Goal: Task Accomplishment & Management: Complete application form

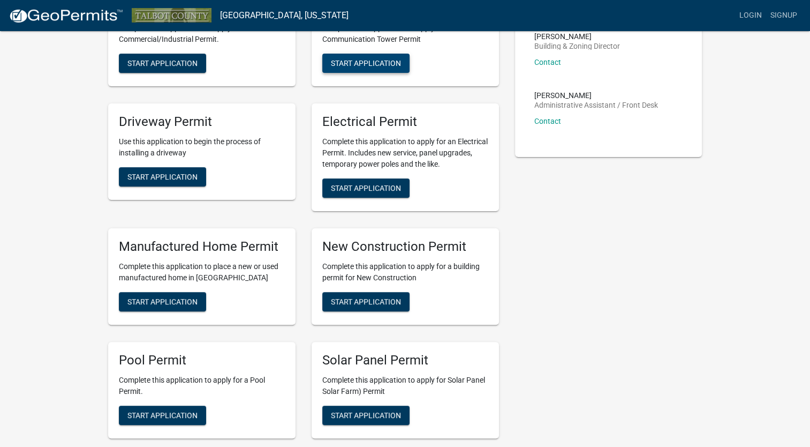
scroll to position [268, 0]
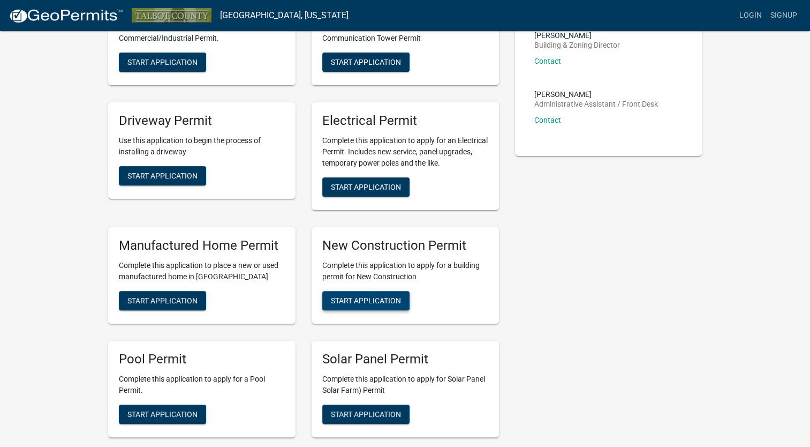
click at [376, 297] on span "Start Application" at bounding box center [366, 300] width 70 height 9
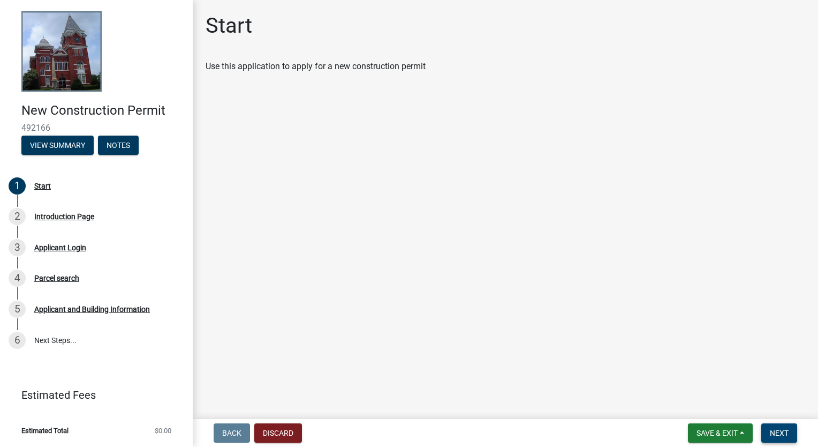
click at [784, 431] on span "Next" at bounding box center [779, 433] width 19 height 9
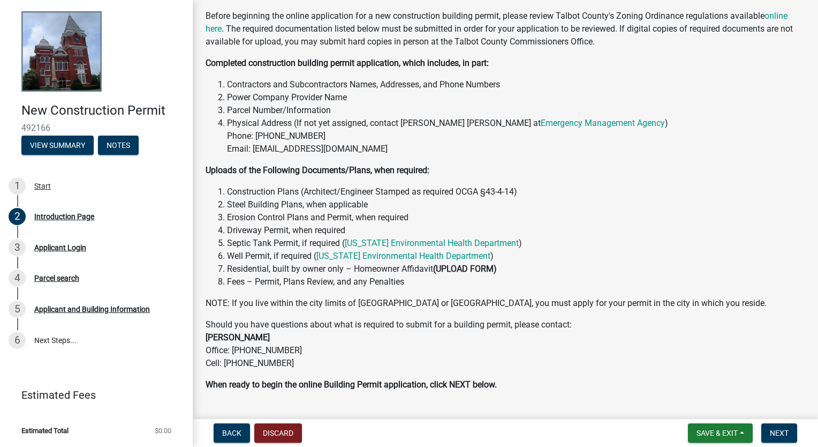
scroll to position [136, 0]
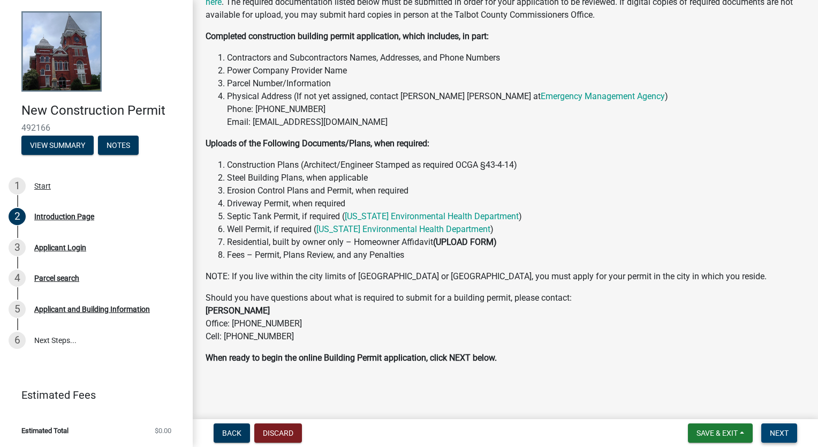
click at [784, 430] on span "Next" at bounding box center [779, 433] width 19 height 9
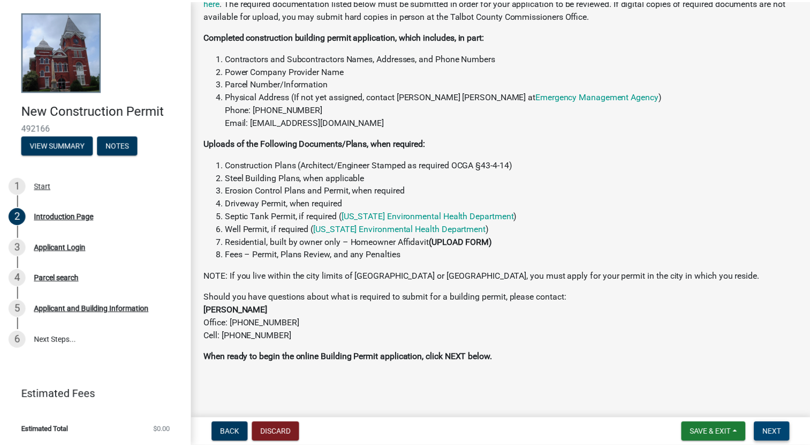
scroll to position [0, 0]
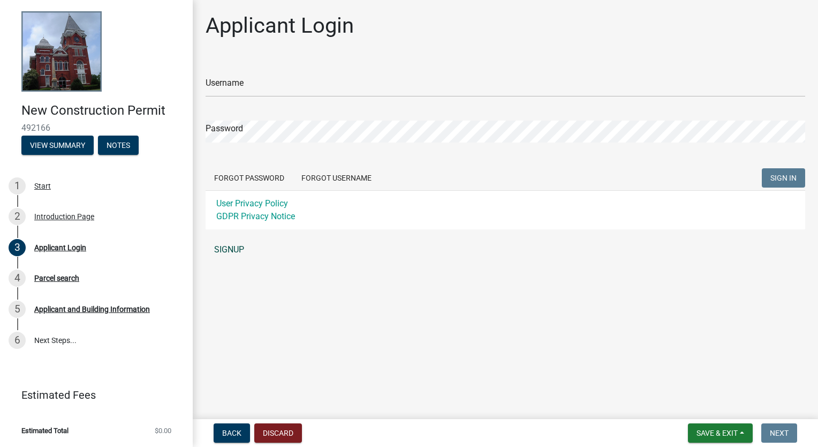
click at [227, 252] on link "SIGNUP" at bounding box center [506, 249] width 600 height 21
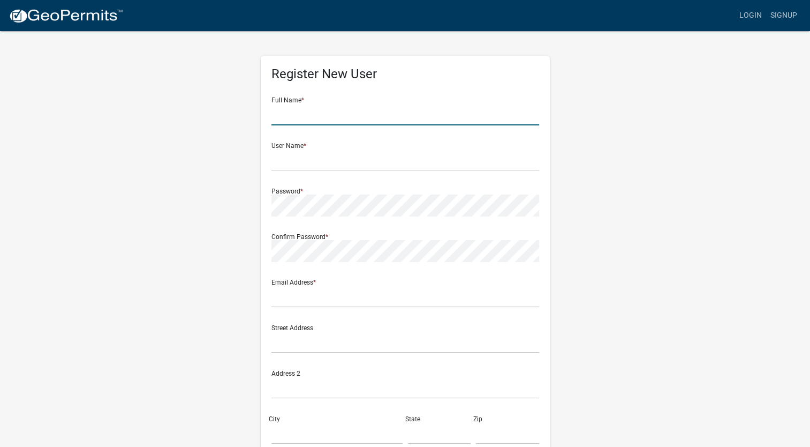
click at [316, 119] on input "text" at bounding box center [406, 114] width 268 height 22
type input "[PERSON_NAME]"
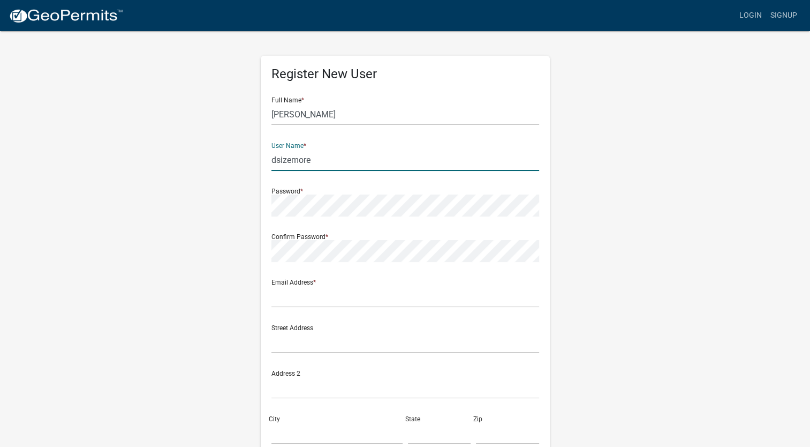
type input "dsizemore"
click at [297, 303] on input "text" at bounding box center [406, 297] width 268 height 22
type input "d********@pstel.net"
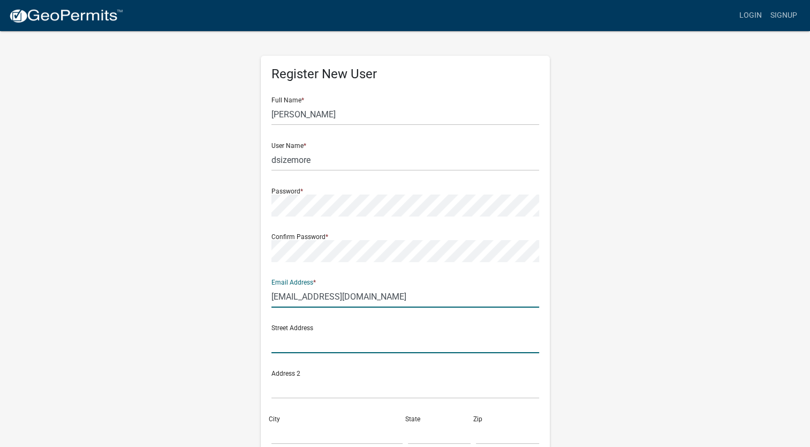
type input "PO Box 57"
type input "[GEOGRAPHIC_DATA]"
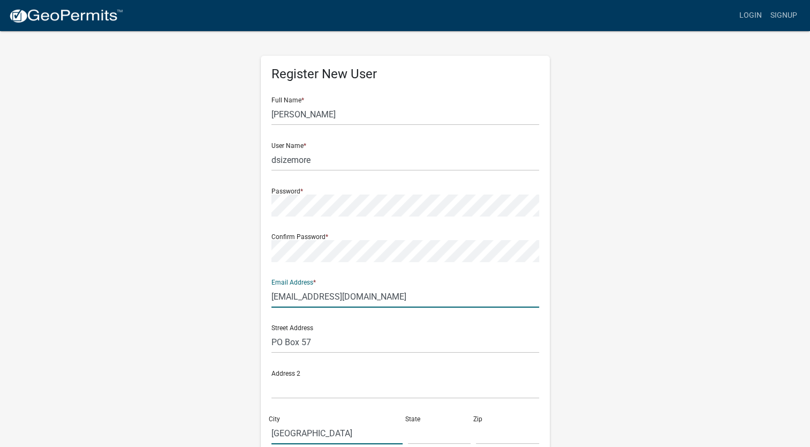
type input "GA"
type input "31801"
type input "7065279523"
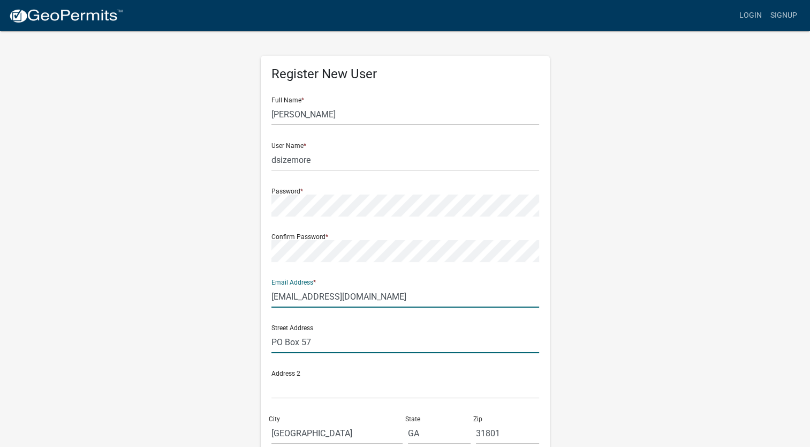
click at [332, 340] on input "PO Box 57" at bounding box center [406, 342] width 268 height 22
drag, startPoint x: 332, startPoint y: 340, endPoint x: 259, endPoint y: 341, distance: 72.9
click at [260, 341] on div "Register New User Full Name * Jefferson D Sizemore User Name * dsizemore Passwo…" at bounding box center [405, 316] width 305 height 573
click at [259, 341] on div "Register New User Full Name * Jefferson D Sizemore User Name * dsizemore Passwo…" at bounding box center [405, 316] width 305 height 573
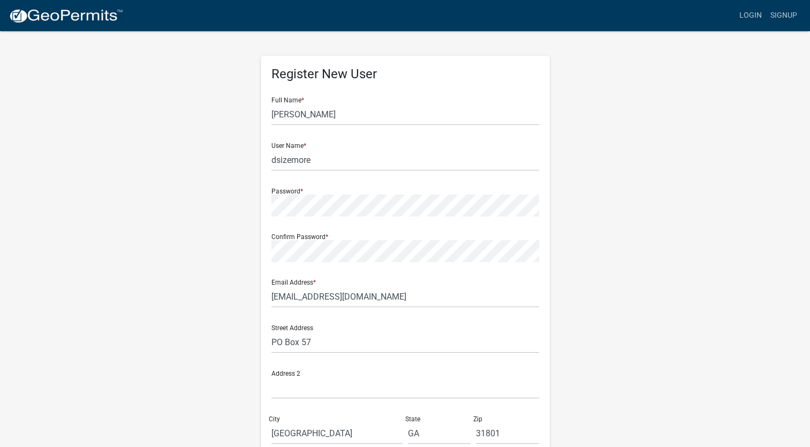
click at [259, 341] on div "Register New User Full Name * Jefferson D Sizemore User Name * dsizemore Passwo…" at bounding box center [405, 316] width 305 height 573
click at [326, 348] on input "PO Box 57" at bounding box center [406, 342] width 268 height 22
click at [331, 341] on input "PO Box 57" at bounding box center [406, 342] width 268 height 22
drag, startPoint x: 357, startPoint y: 339, endPoint x: 322, endPoint y: 337, distance: 34.3
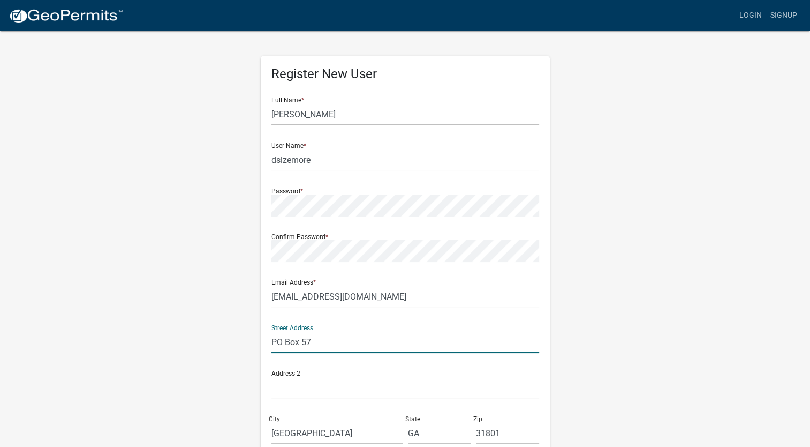
click at [326, 337] on input "PO Box 57" at bounding box center [406, 342] width 268 height 22
drag, startPoint x: 322, startPoint y: 337, endPoint x: 267, endPoint y: 341, distance: 55.8
click at [267, 341] on div "Register New User Full Name * Jefferson D Sizemore User Name * dsizemore Passwo…" at bounding box center [405, 312] width 289 height 512
type input "[STREET_ADDRESS][PERSON_NAME]"
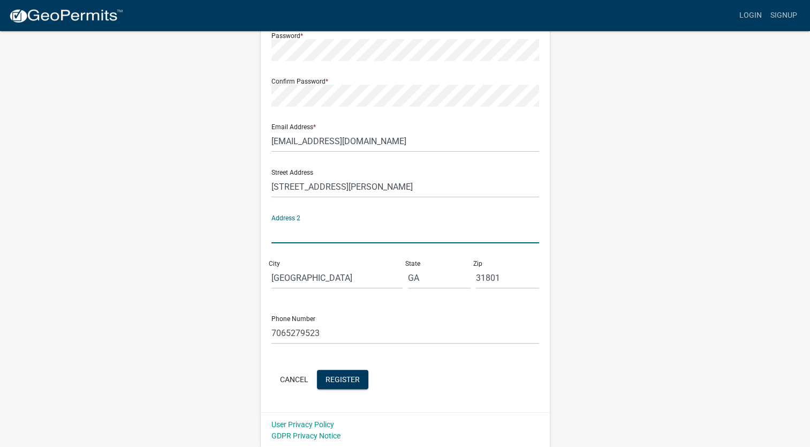
scroll to position [156, 0]
click at [326, 324] on input "7065279523" at bounding box center [406, 332] width 268 height 22
click at [326, 325] on input "7065279523" at bounding box center [406, 332] width 268 height 22
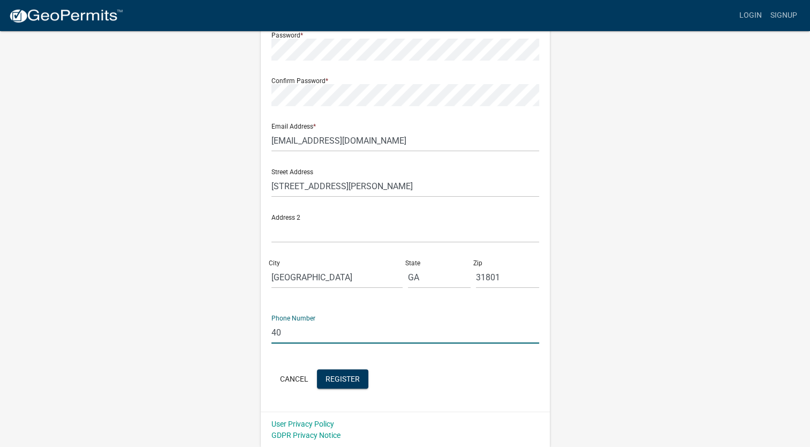
type input "4"
type input "[PHONE_NUMBER]"
click at [350, 380] on span "Register" at bounding box center [343, 378] width 34 height 9
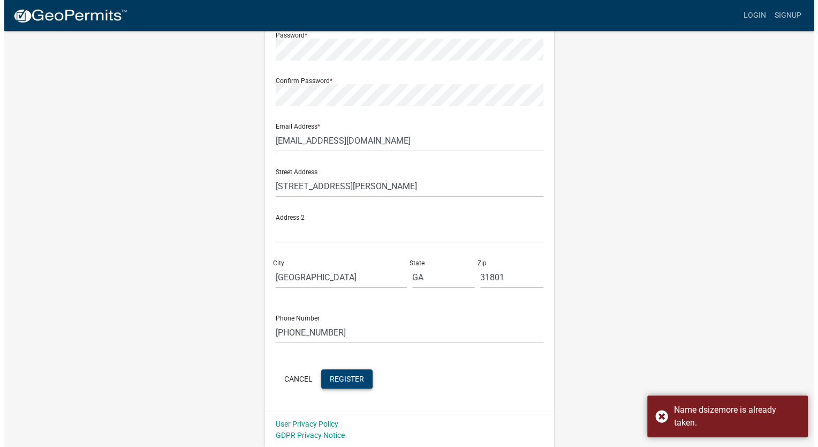
scroll to position [0, 0]
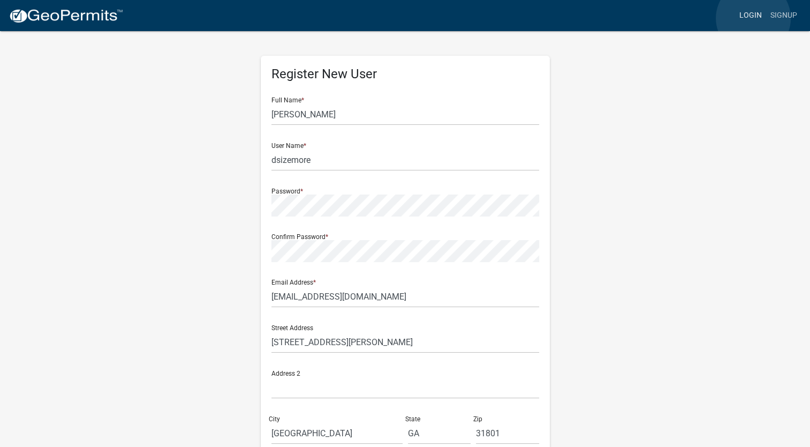
click at [754, 18] on link "Login" at bounding box center [750, 15] width 31 height 20
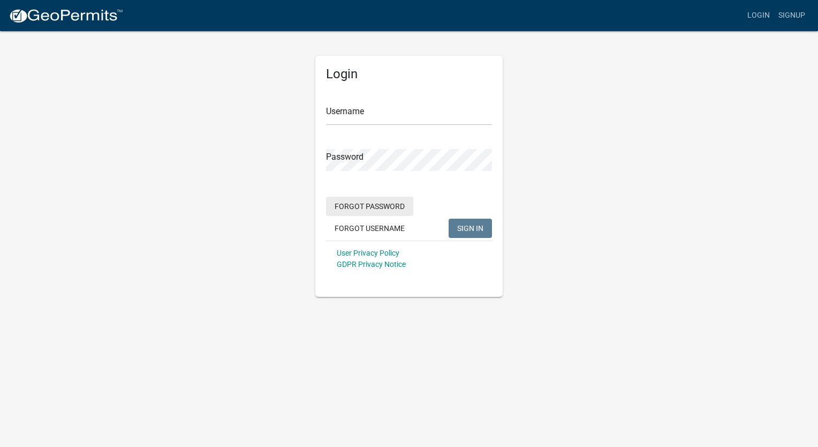
click at [388, 208] on button "Forgot Password" at bounding box center [369, 206] width 87 height 19
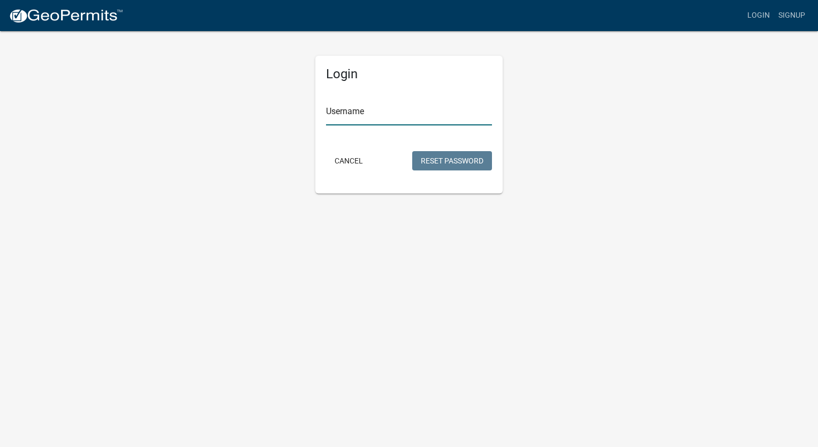
click at [364, 119] on input "Username" at bounding box center [409, 114] width 166 height 22
type input "dsizemore"
click at [450, 157] on button "Reset Password" at bounding box center [452, 160] width 80 height 19
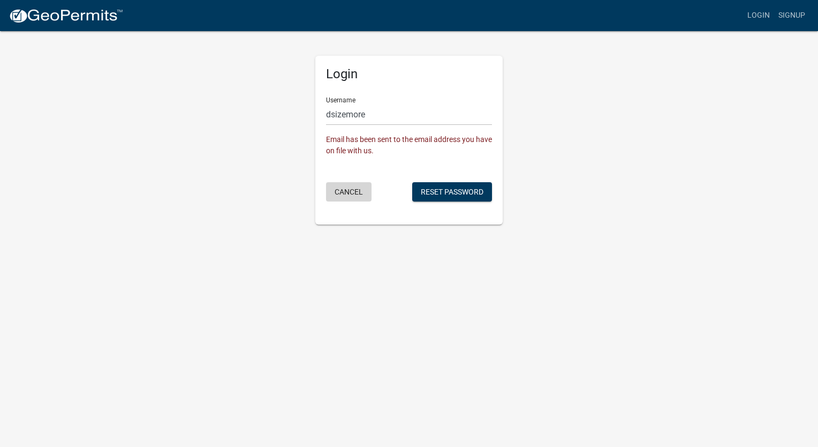
click at [347, 193] on button "Cancel" at bounding box center [349, 191] width 46 height 19
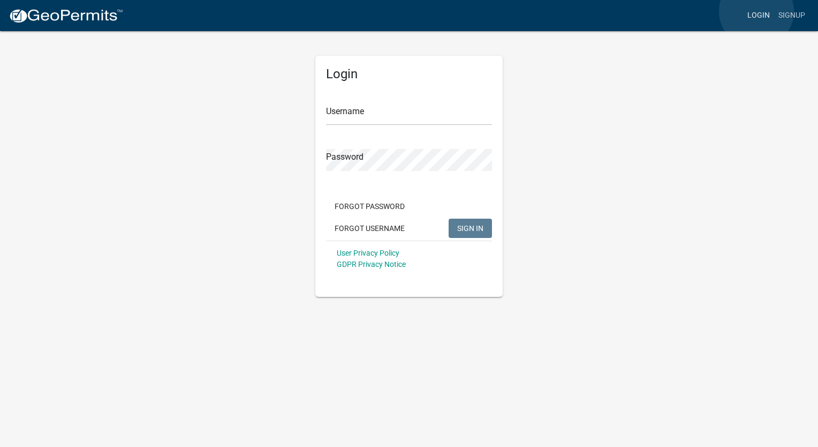
click at [757, 11] on link "Login" at bounding box center [758, 15] width 31 height 20
click at [372, 108] on input "Username" at bounding box center [409, 114] width 166 height 22
type input "dsizemore"
click at [449, 219] on button "SIGN IN" at bounding box center [470, 228] width 43 height 19
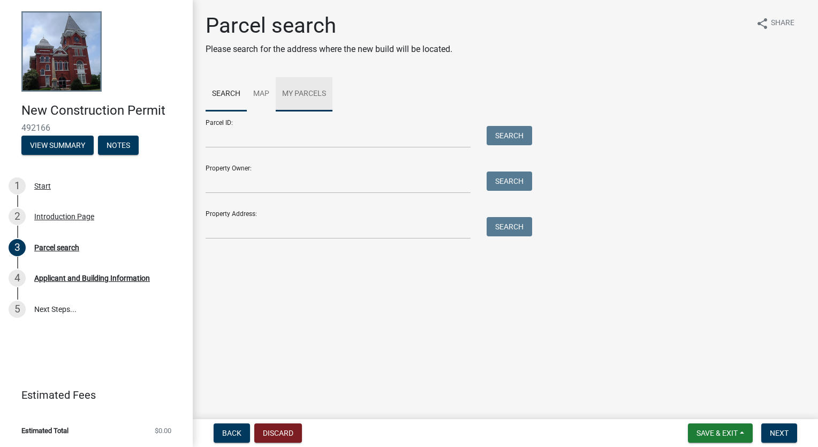
click at [294, 91] on link "My Parcels" at bounding box center [304, 94] width 57 height 34
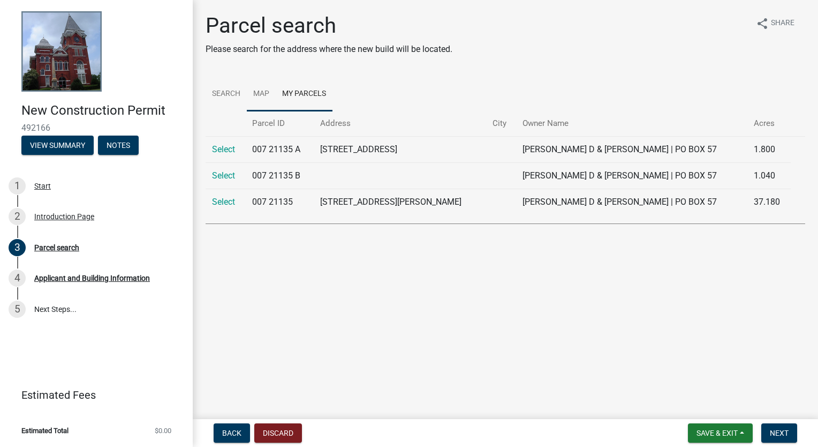
click at [262, 94] on link "Map" at bounding box center [261, 94] width 29 height 34
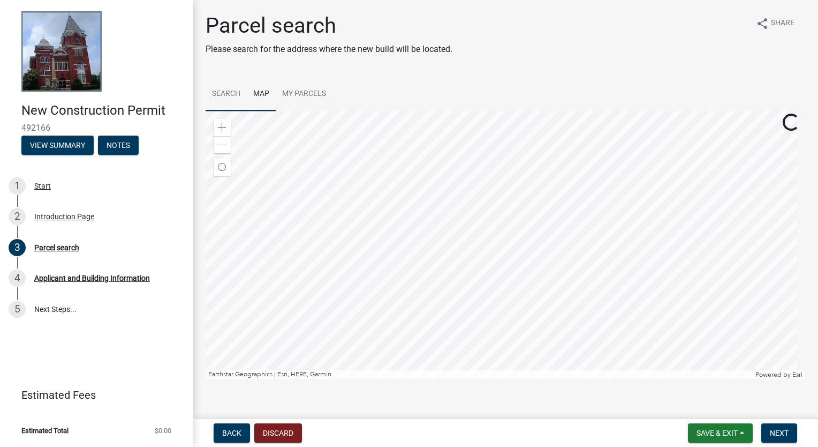
click at [227, 94] on link "Search" at bounding box center [226, 94] width 41 height 34
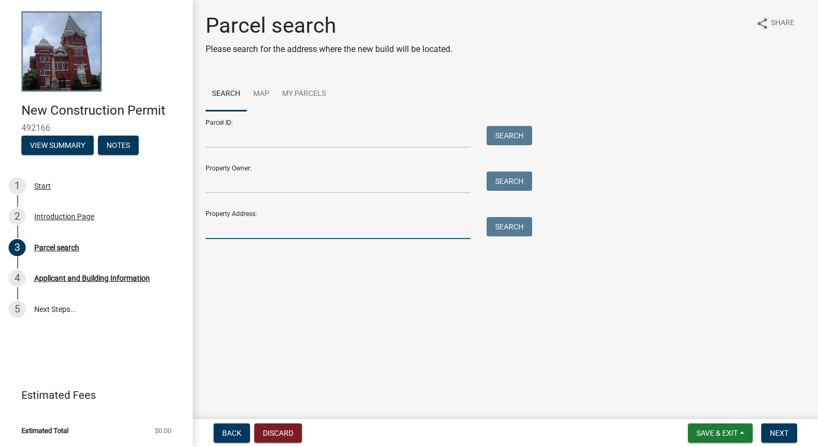
click at [358, 236] on input "Property Address:" at bounding box center [338, 228] width 265 height 22
type input "[STREET_ADDRESS][PERSON_NAME]"
type input "[PERSON_NAME]"
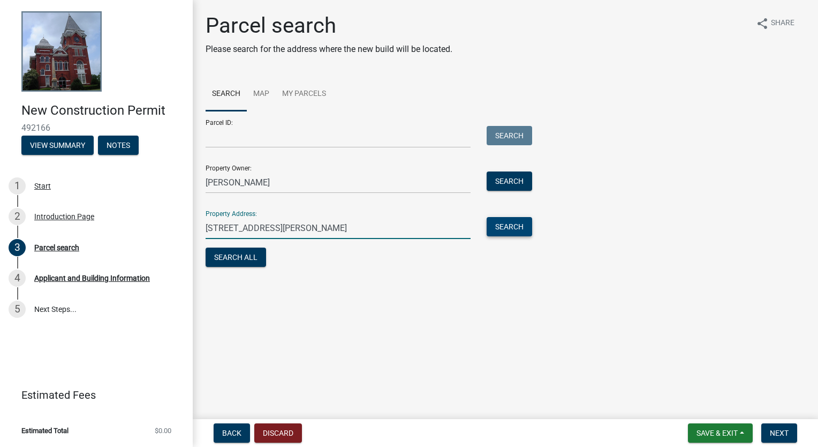
click at [512, 230] on button "Search" at bounding box center [510, 226] width 46 height 19
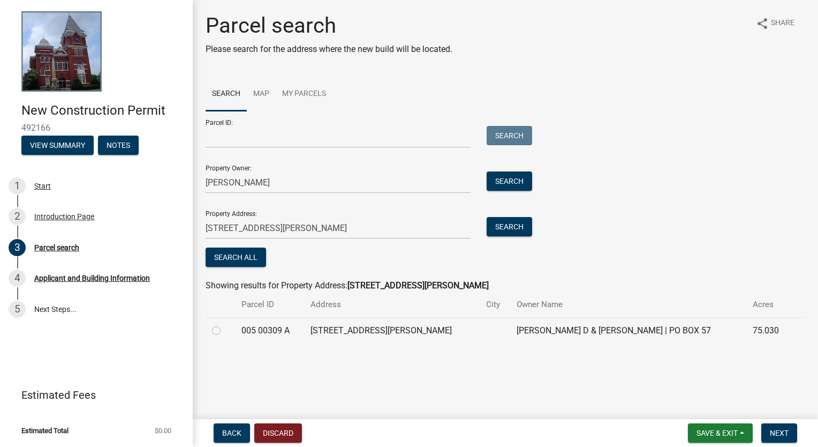
click at [225, 324] on label at bounding box center [225, 324] width 0 height 0
click at [225, 331] on A "radio" at bounding box center [228, 327] width 7 height 7
radio A "true"
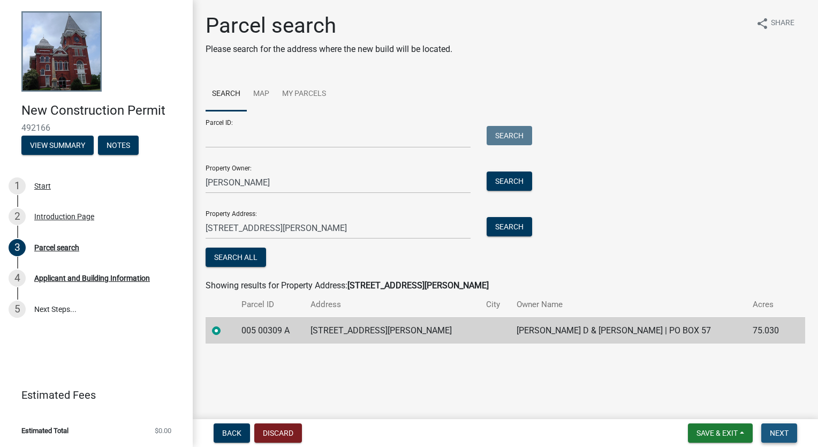
click at [779, 431] on span "Next" at bounding box center [779, 433] width 19 height 9
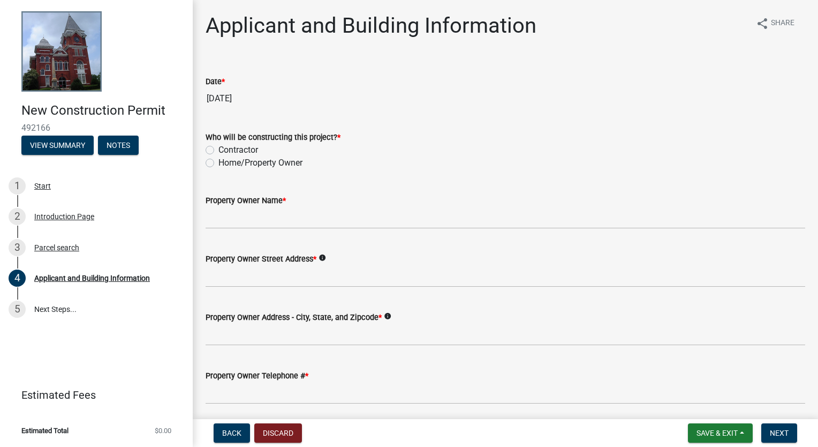
click at [234, 166] on label "Home/Property Owner" at bounding box center [261, 162] width 84 height 13
click at [226, 163] on input "Home/Property Owner" at bounding box center [222, 159] width 7 height 7
radio input "true"
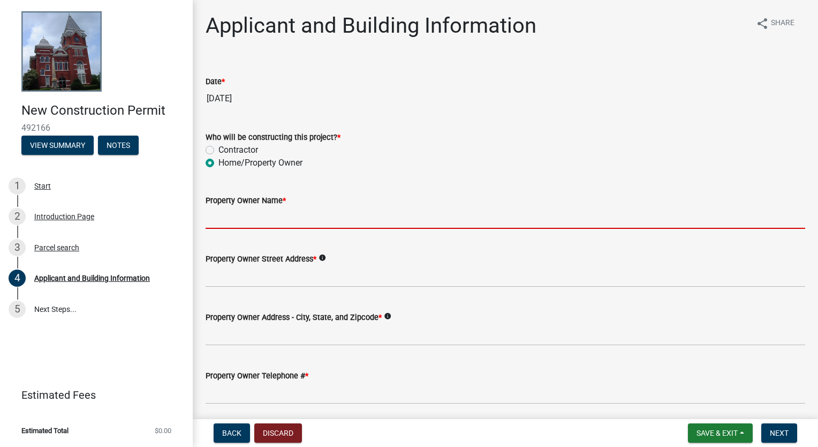
click at [267, 212] on input "Property Owner Name *" at bounding box center [506, 218] width 600 height 22
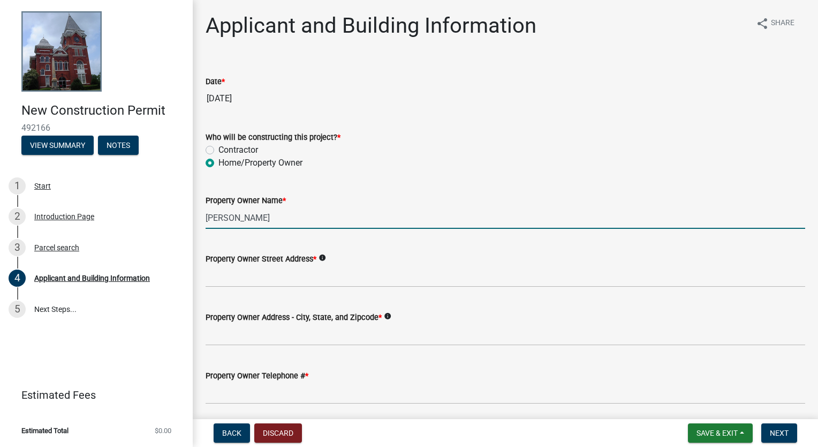
type input "[PERSON_NAME]"
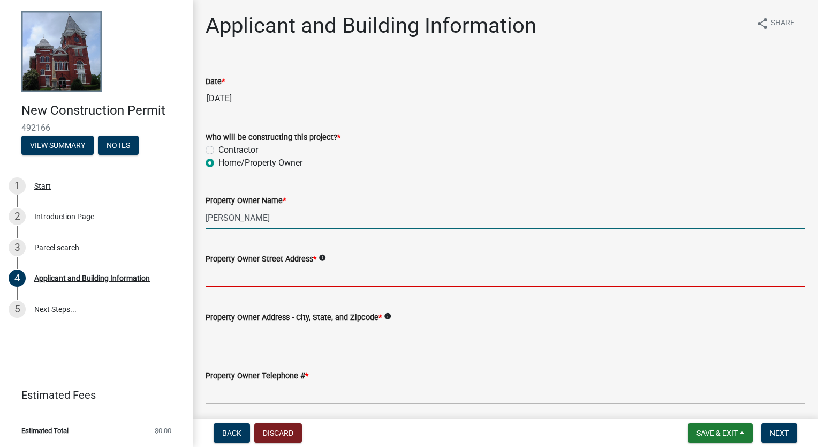
click at [251, 279] on input "Property Owner Street Address *" at bounding box center [506, 276] width 600 height 22
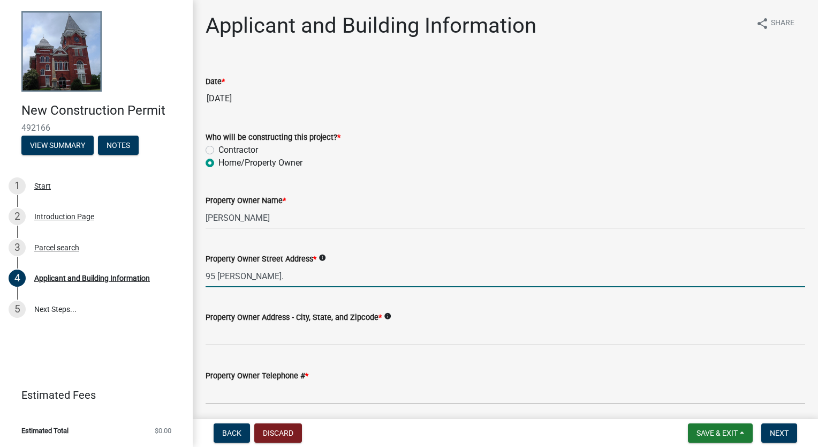
type input "95 [PERSON_NAME]."
click at [475, 261] on div "Property Owner Street Address * info" at bounding box center [506, 258] width 600 height 13
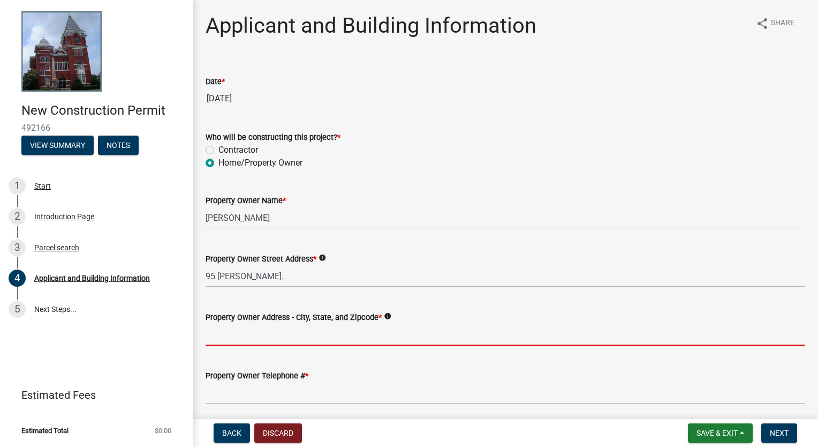
click at [322, 335] on input "Property Owner Address - City, State, and Zipcode *" at bounding box center [506, 335] width 600 height 22
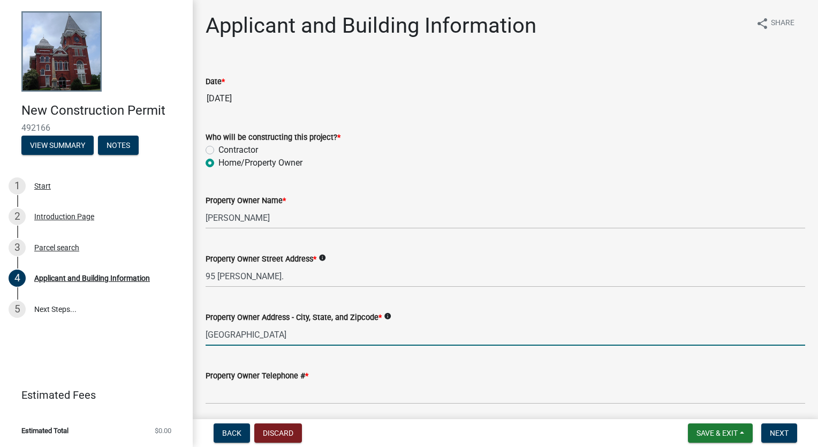
type input "[GEOGRAPHIC_DATA]"
click at [368, 378] on div "Property Owner Telephone # *" at bounding box center [506, 375] width 600 height 13
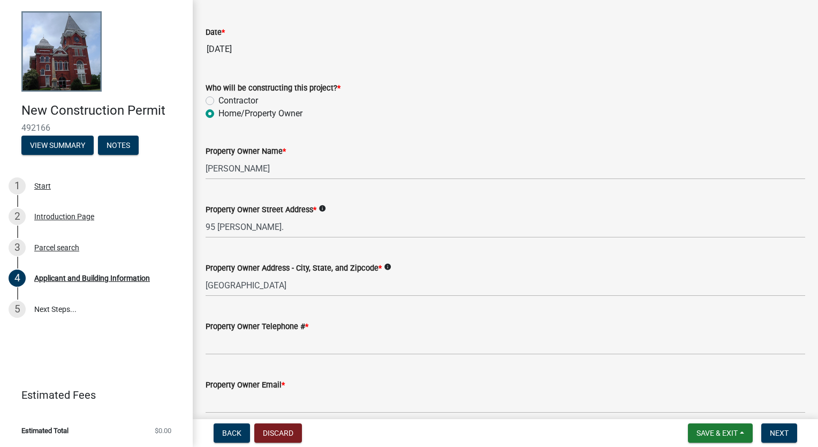
scroll to position [107, 0]
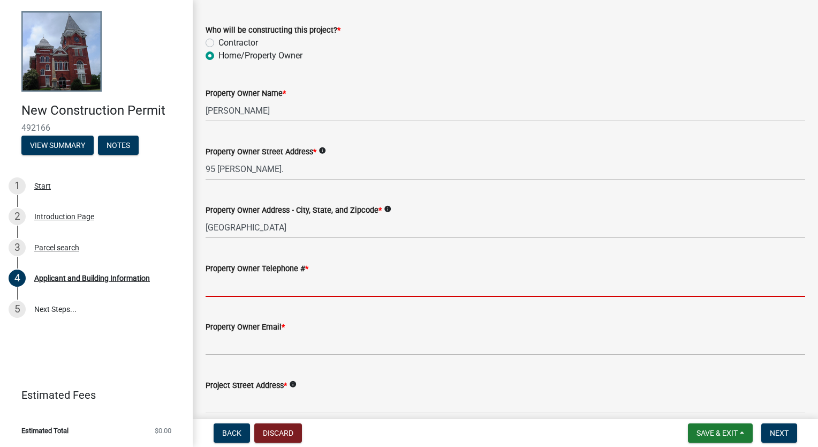
click at [230, 289] on input "Property Owner Telephone # *" at bounding box center [506, 286] width 600 height 22
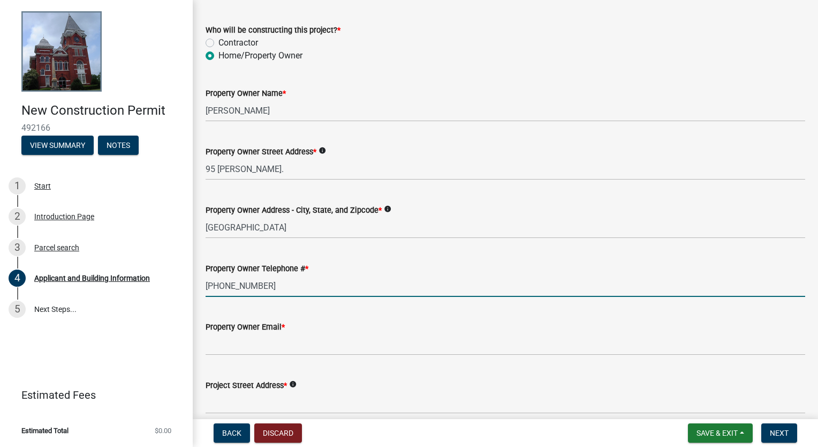
type input "[PHONE_NUMBER]"
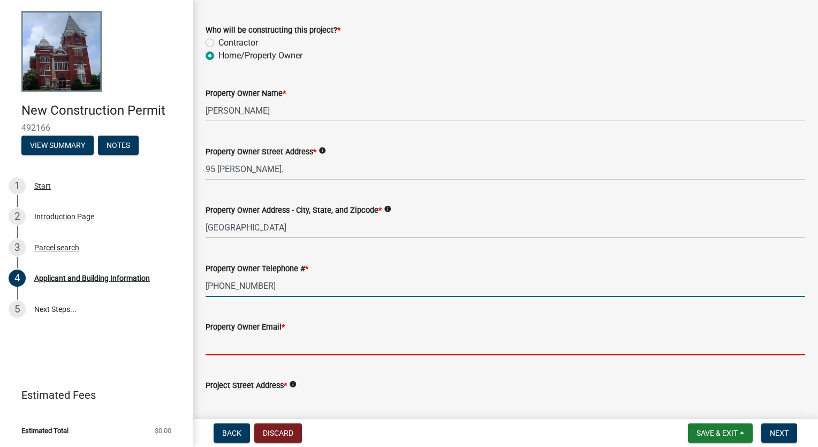
click at [224, 337] on input "Property Owner Email *" at bounding box center [506, 344] width 600 height 22
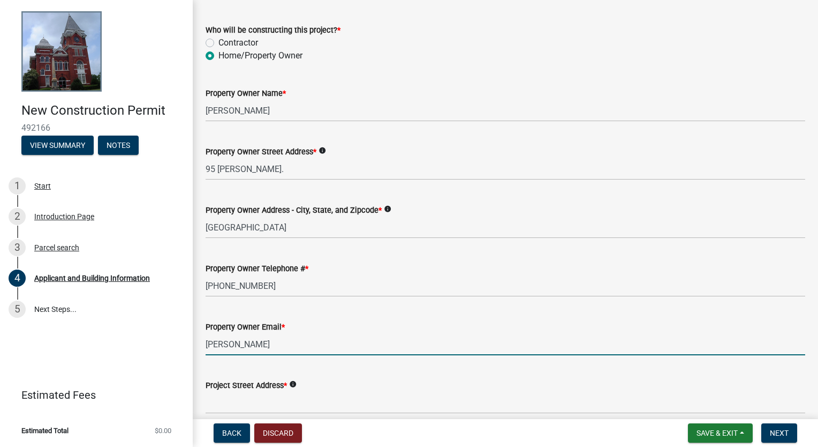
type input "[EMAIL_ADDRESS][DOMAIN_NAME]"
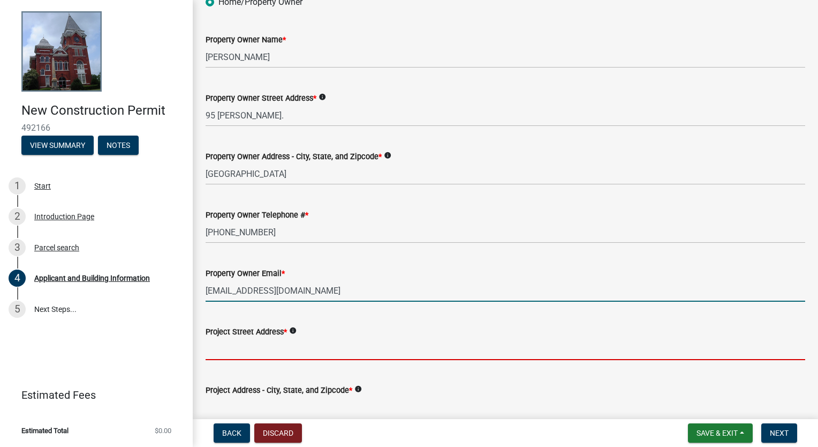
click at [247, 356] on input "Project Street Address *" at bounding box center [506, 349] width 600 height 22
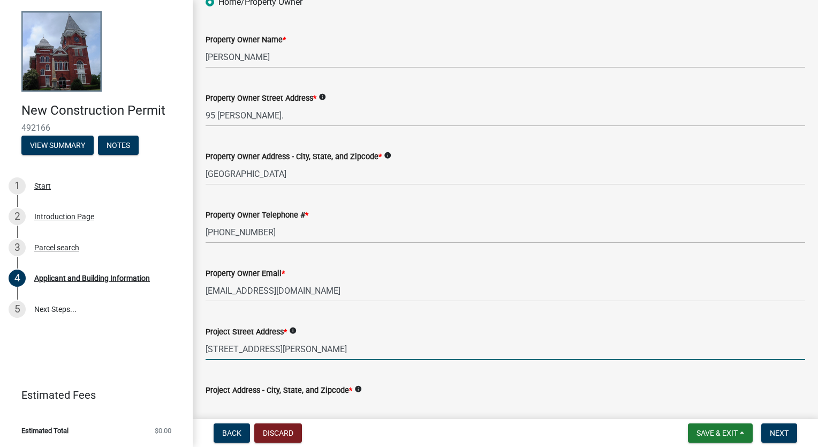
type input "[STREET_ADDRESS][PERSON_NAME]"
click at [384, 329] on div "Project Street Address * info" at bounding box center [506, 331] width 600 height 13
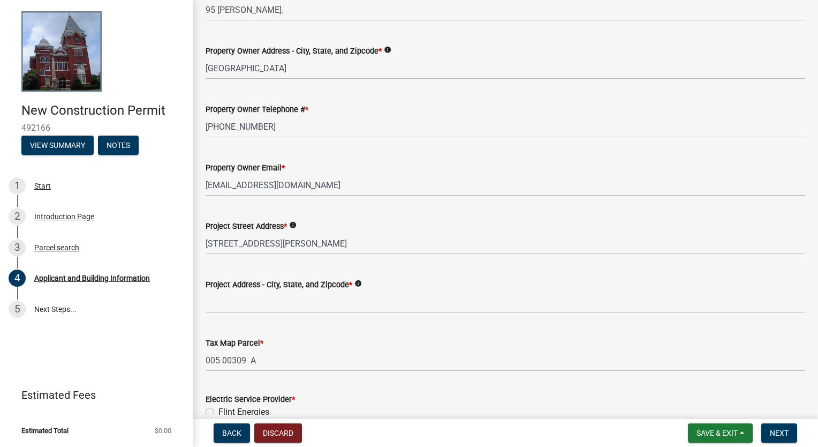
scroll to position [268, 0]
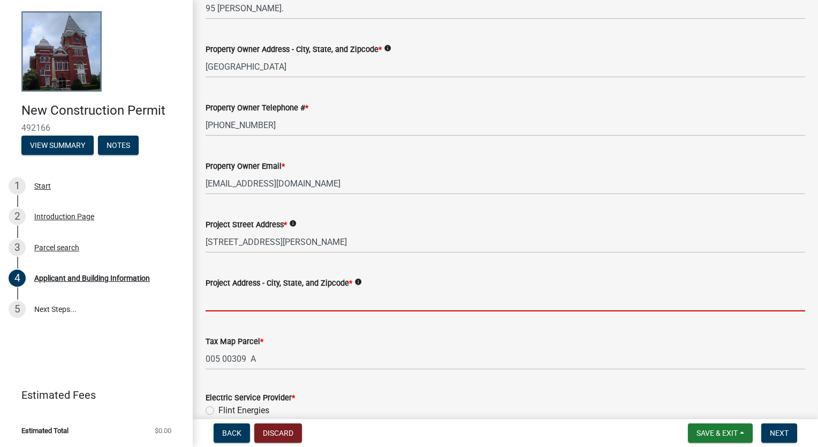
click at [267, 302] on input "Project Address - City, State, and Zipcode *" at bounding box center [506, 300] width 600 height 22
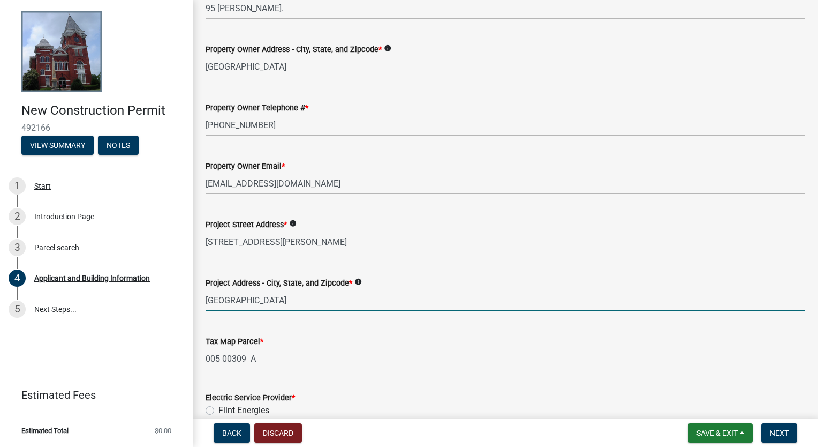
type input "[GEOGRAPHIC_DATA]"
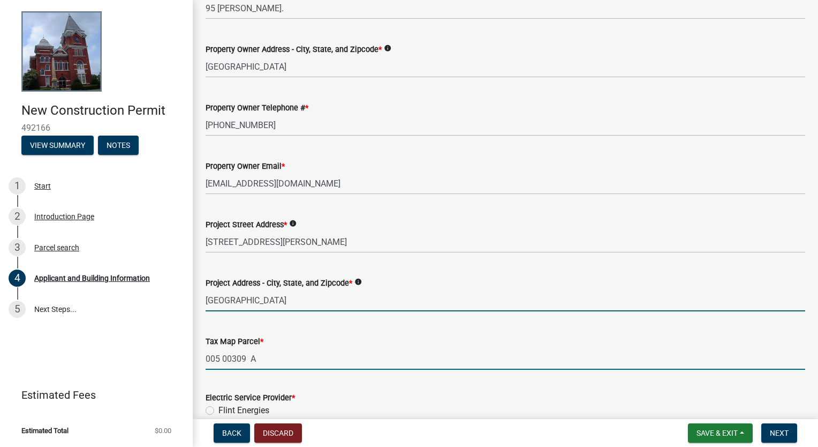
click at [426, 348] on input "005 00309 A" at bounding box center [506, 359] width 600 height 22
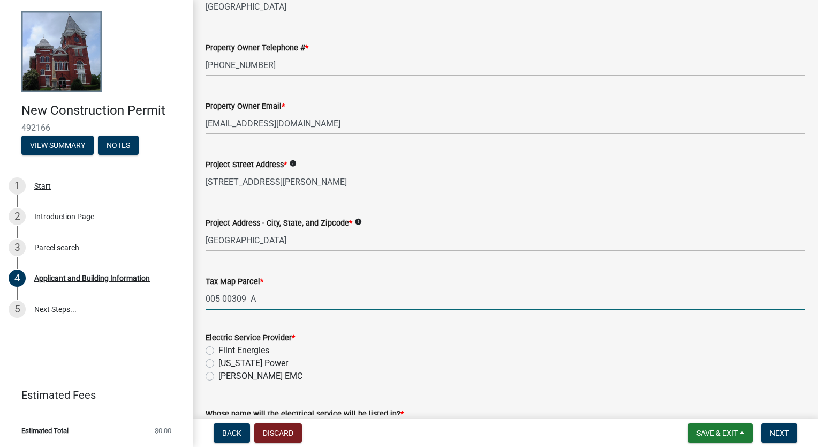
scroll to position [375, 0]
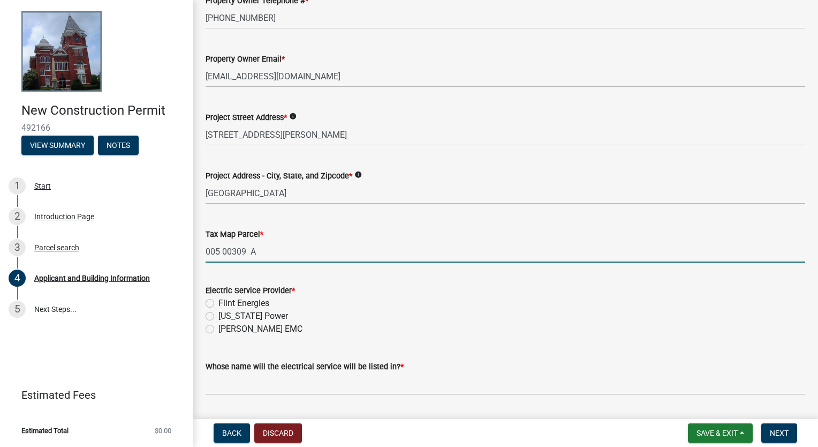
click at [219, 304] on label "Flint Energies" at bounding box center [244, 303] width 51 height 13
click at [219, 304] on input "Flint Energies" at bounding box center [222, 300] width 7 height 7
radio input "true"
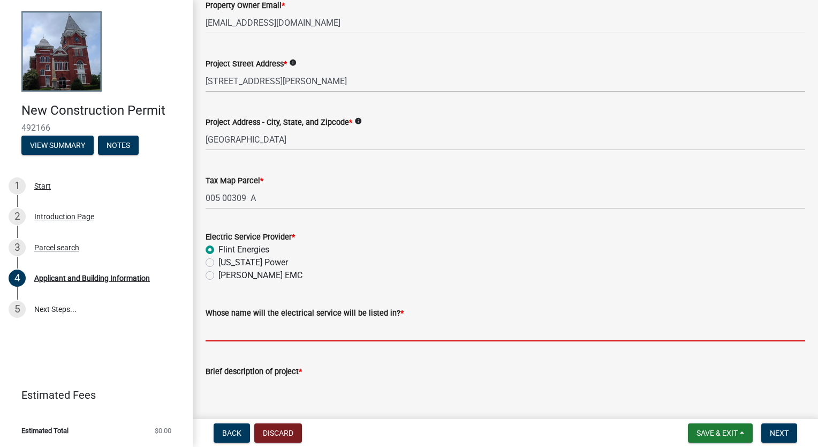
click at [276, 339] on input "Whose name will the electrical service will be listed in? *" at bounding box center [506, 330] width 600 height 22
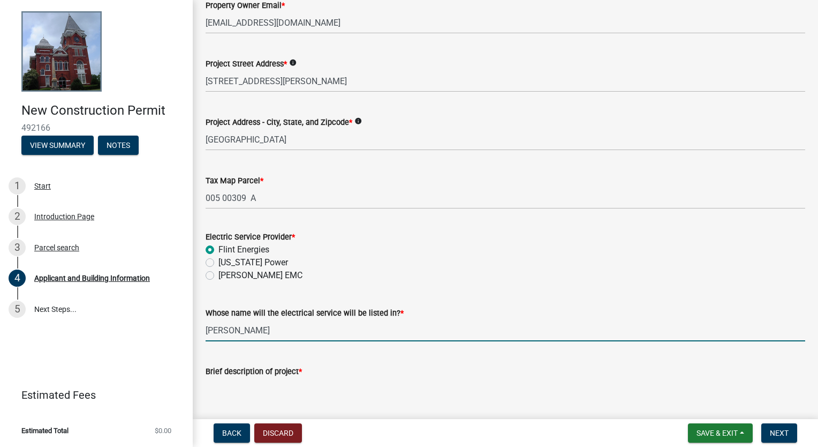
type input "[PERSON_NAME]"
click at [384, 265] on div "[US_STATE] Power" at bounding box center [506, 262] width 600 height 13
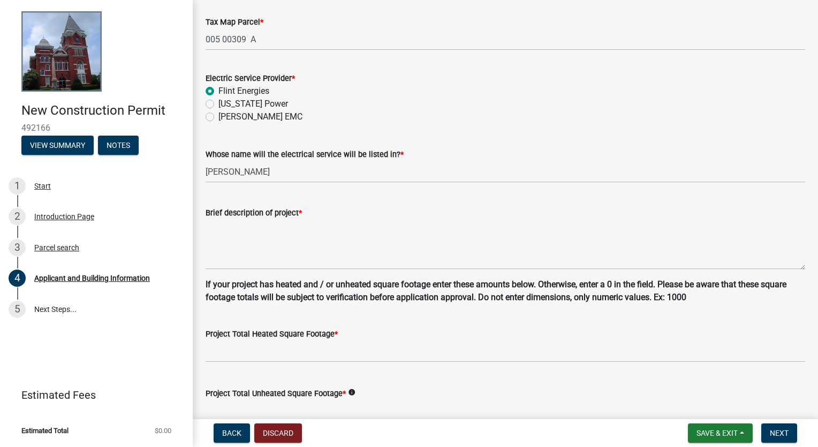
scroll to position [589, 0]
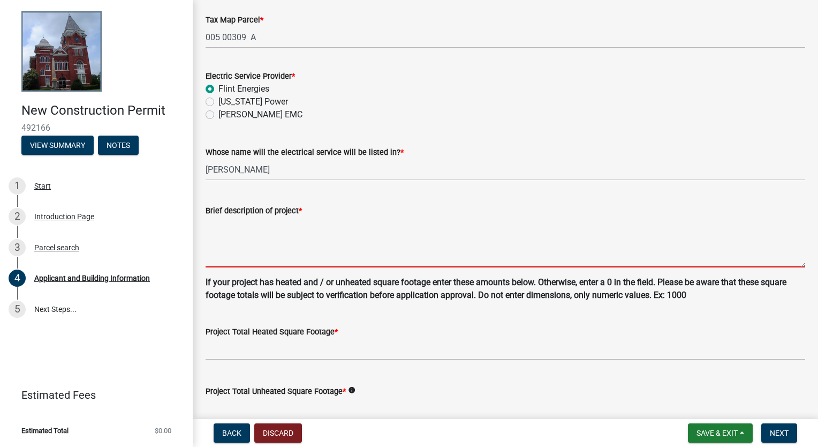
click at [237, 239] on textarea "Brief description of project *" at bounding box center [506, 242] width 600 height 50
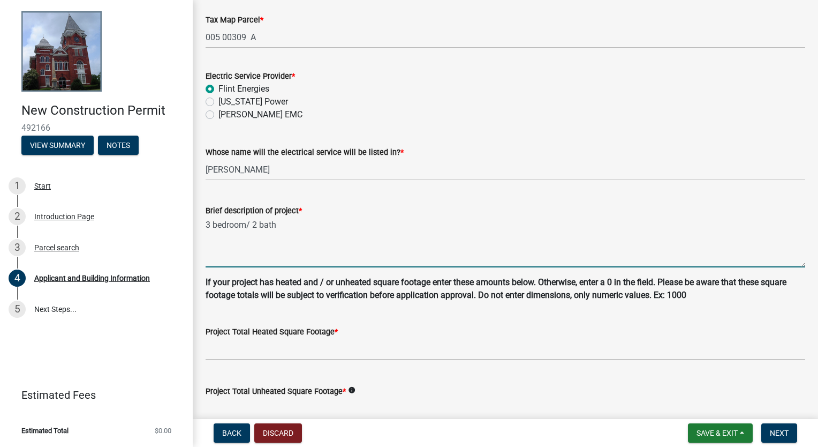
click at [294, 224] on textarea "3 bedroom/ 2 bath" at bounding box center [506, 242] width 600 height 50
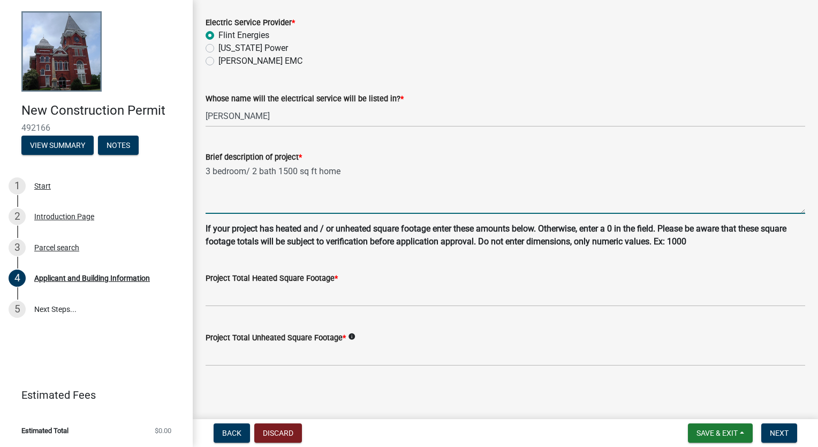
type textarea "3 bedroom/ 2 bath 1500 sq ft home"
click at [285, 297] on input "text" at bounding box center [506, 295] width 600 height 22
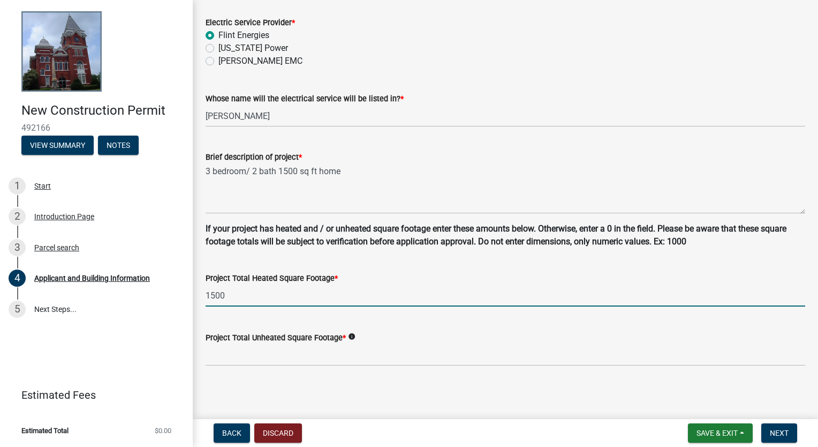
drag, startPoint x: 229, startPoint y: 297, endPoint x: 199, endPoint y: 296, distance: 30.6
click at [199, 296] on div "Project Total Heated Square Footage * 1500" at bounding box center [506, 282] width 616 height 50
click at [219, 355] on input "text" at bounding box center [506, 355] width 600 height 22
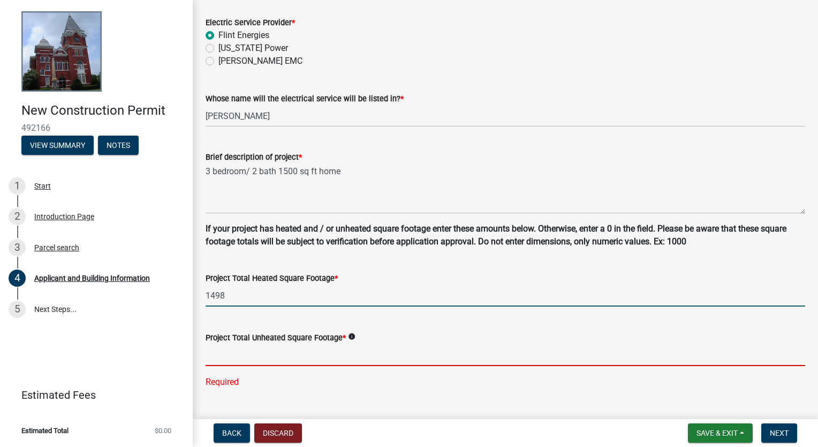
click at [261, 297] on input "1498" at bounding box center [506, 295] width 600 height 22
type input "1495"
click at [223, 355] on input "text" at bounding box center [506, 355] width 600 height 22
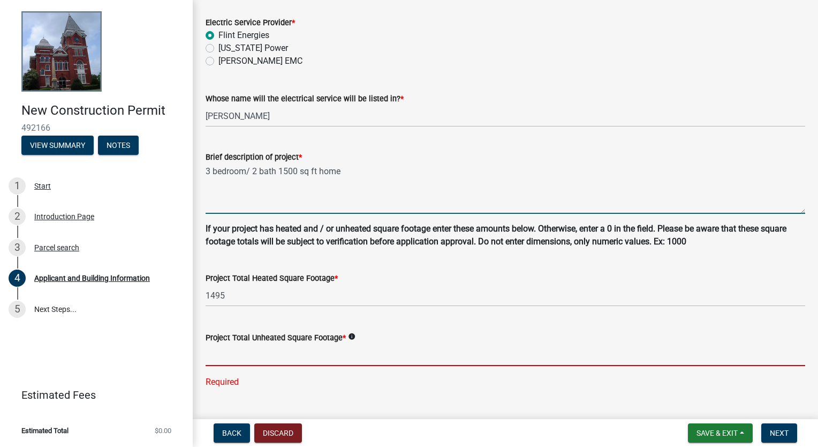
click at [280, 169] on textarea "3 bedroom/ 2 bath 1500 sq ft home" at bounding box center [506, 188] width 600 height 50
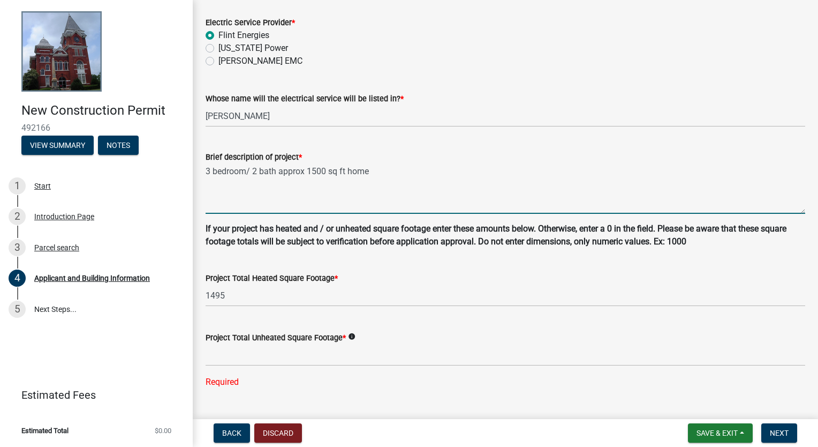
type textarea "3 bedroom/ 2 bath approx 1500 sq ft home"
click at [236, 361] on input "text" at bounding box center [506, 355] width 600 height 22
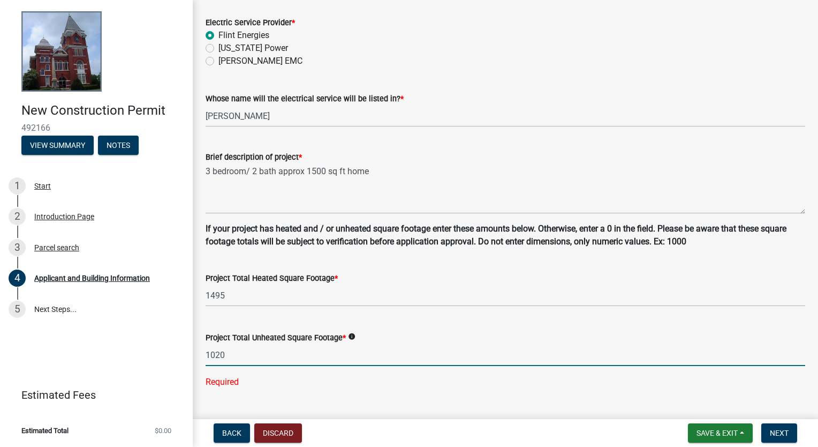
type input "1020"
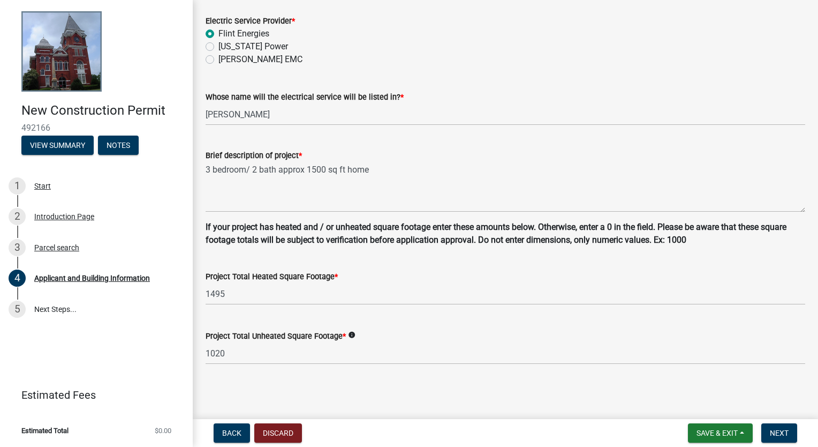
scroll to position [645, 0]
click at [776, 429] on span "Next" at bounding box center [779, 433] width 19 height 9
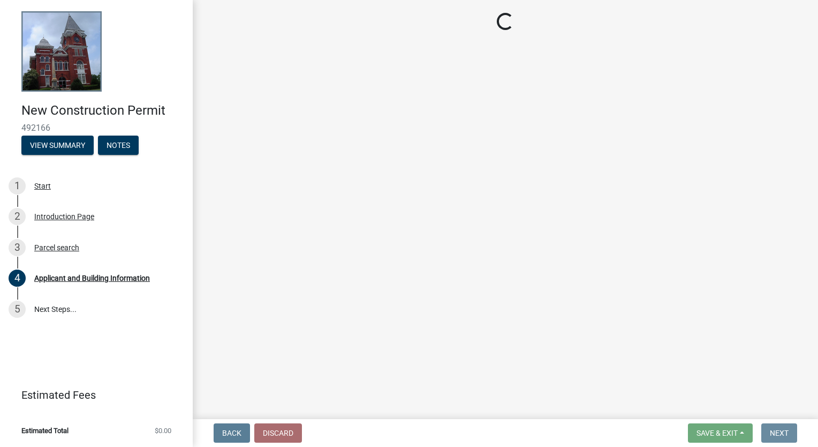
scroll to position [0, 0]
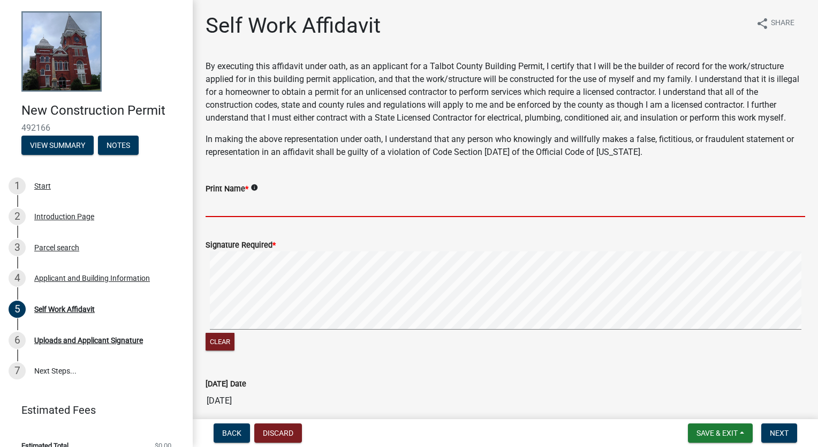
click at [244, 205] on input "Print Name *" at bounding box center [506, 206] width 600 height 22
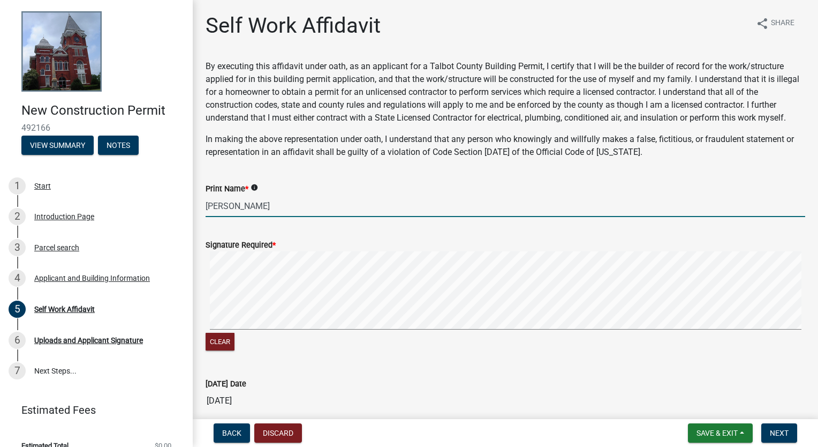
type input "[PERSON_NAME]"
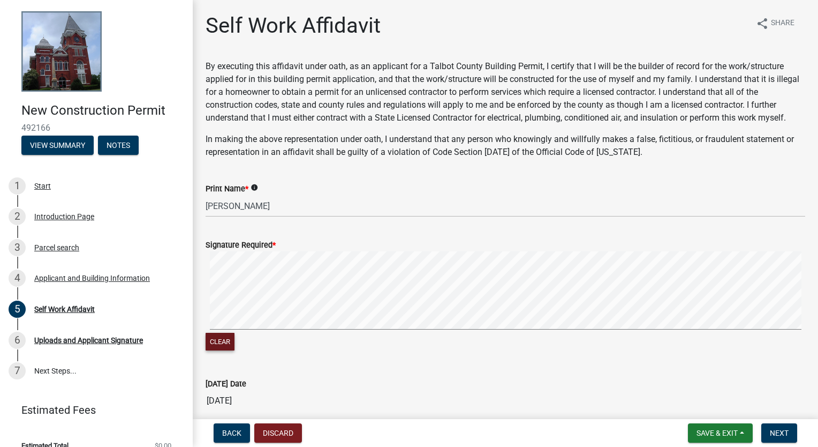
click at [218, 345] on button "Clear" at bounding box center [220, 342] width 29 height 18
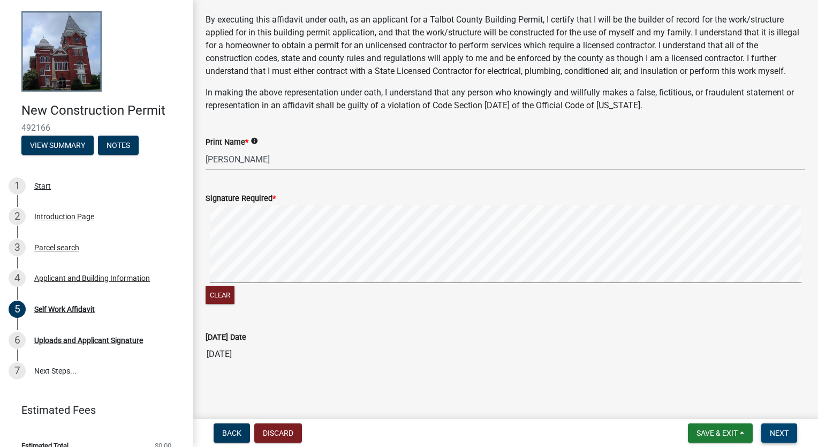
click at [782, 432] on span "Next" at bounding box center [779, 433] width 19 height 9
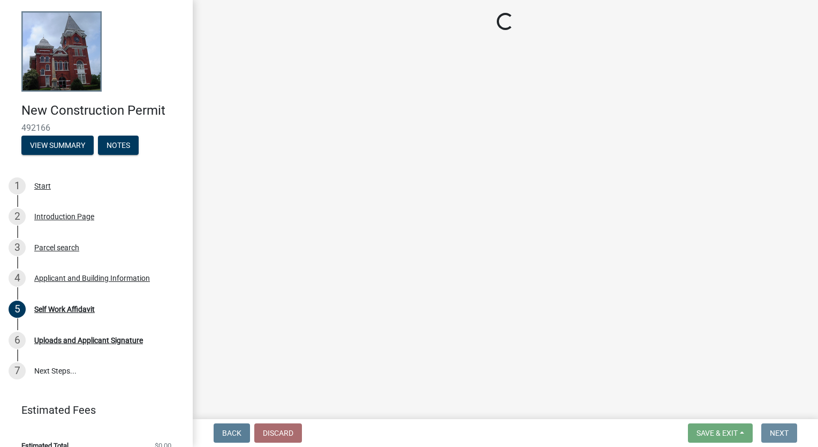
scroll to position [0, 0]
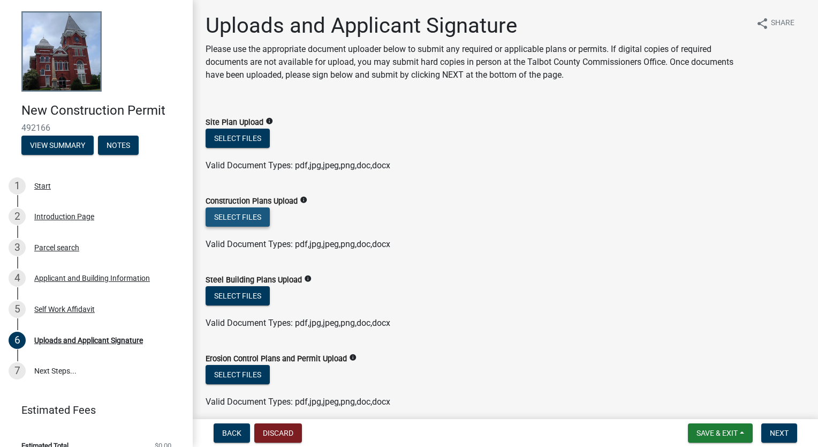
click at [253, 217] on button "Select files" at bounding box center [238, 216] width 64 height 19
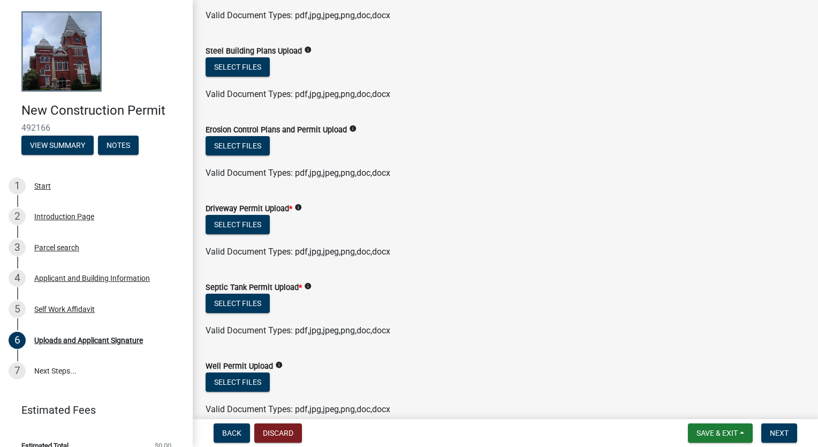
scroll to position [321, 0]
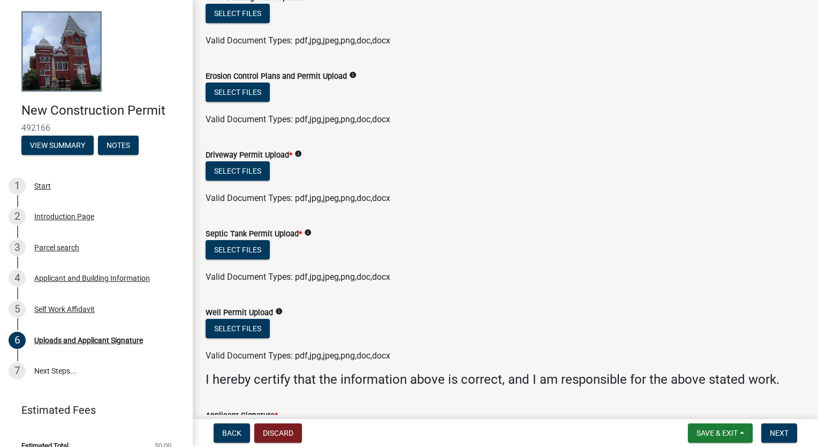
click at [516, 298] on form "Well Permit Upload info Select files Valid Document Types: pdf,jpg,jpeg,png,doc…" at bounding box center [506, 327] width 600 height 69
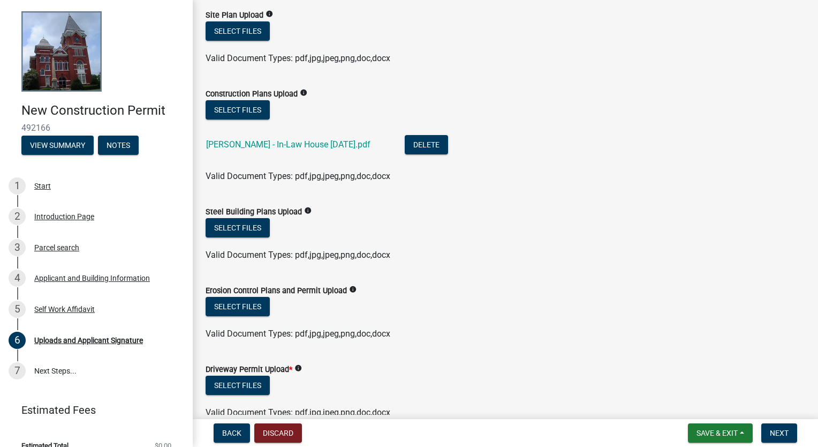
scroll to position [161, 0]
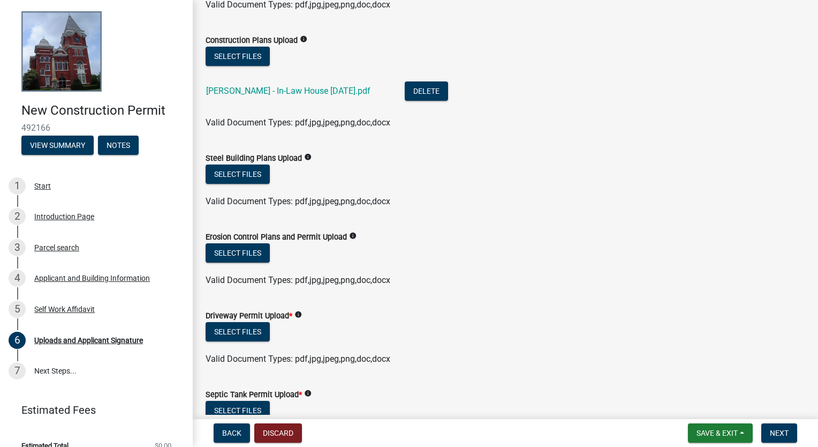
click at [516, 227] on form "Erosion Control Plans and Permit Upload info Select files Valid Document Types:…" at bounding box center [506, 251] width 600 height 69
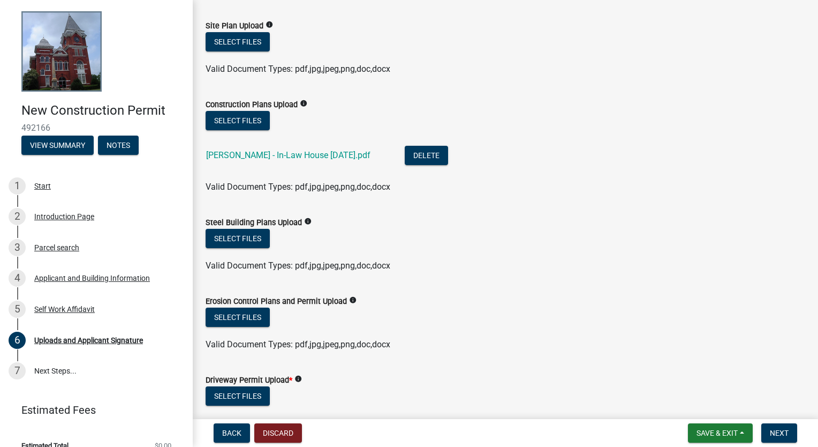
scroll to position [0, 0]
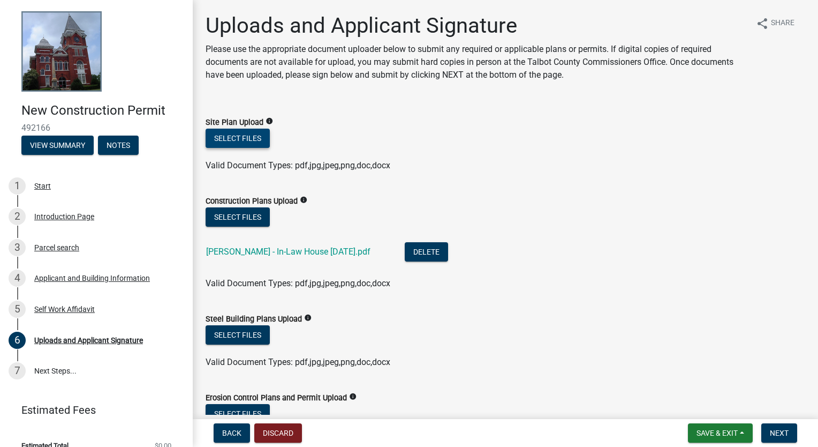
click at [232, 133] on button "Select files" at bounding box center [238, 138] width 64 height 19
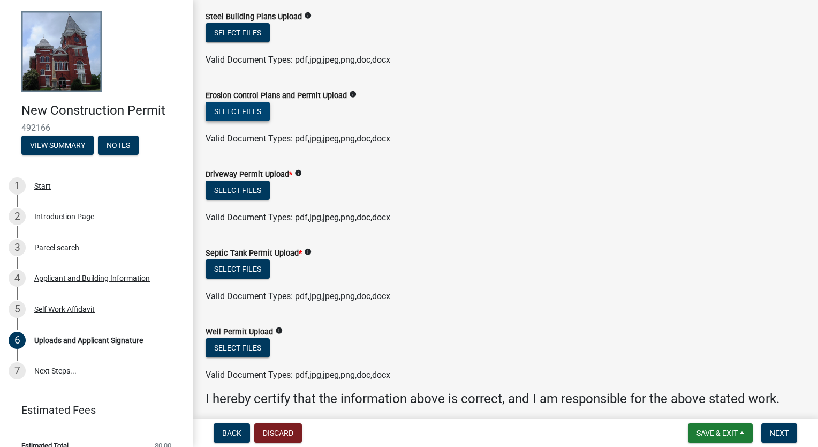
scroll to position [321, 0]
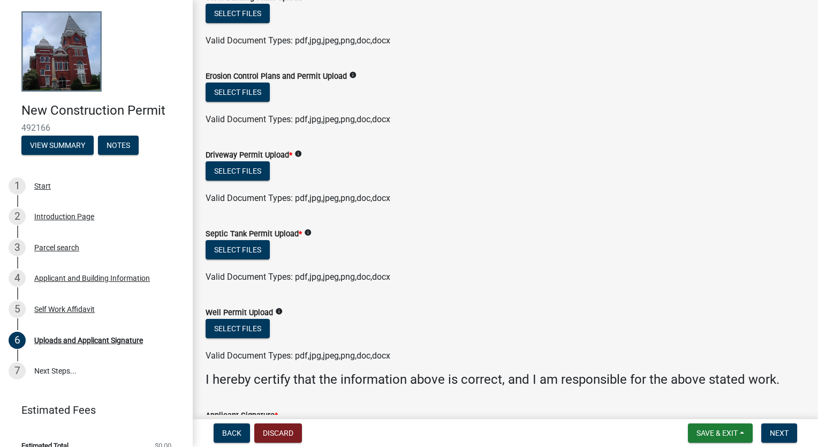
click at [682, 167] on div "Select files" at bounding box center [506, 172] width 600 height 22
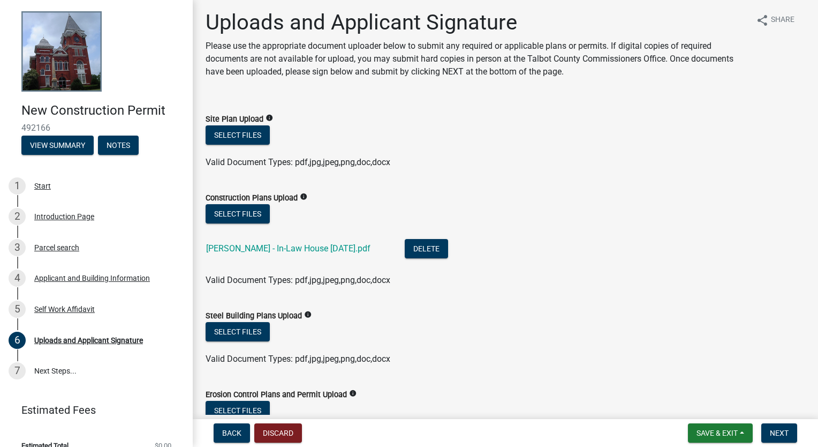
scroll to position [0, 0]
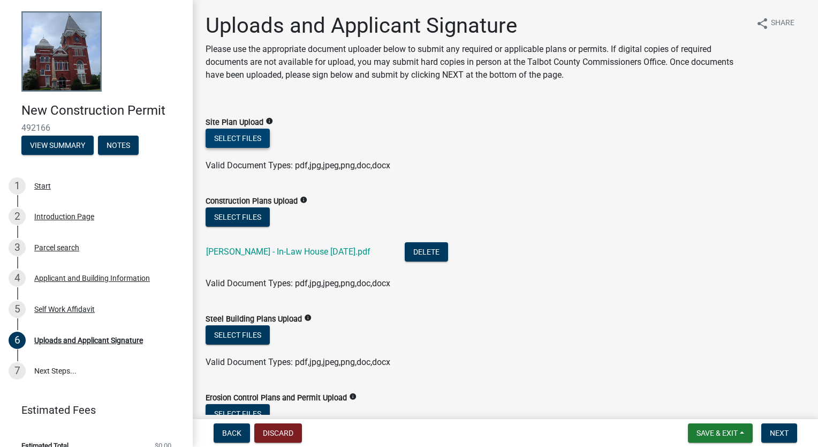
click at [251, 139] on button "Select files" at bounding box center [238, 138] width 64 height 19
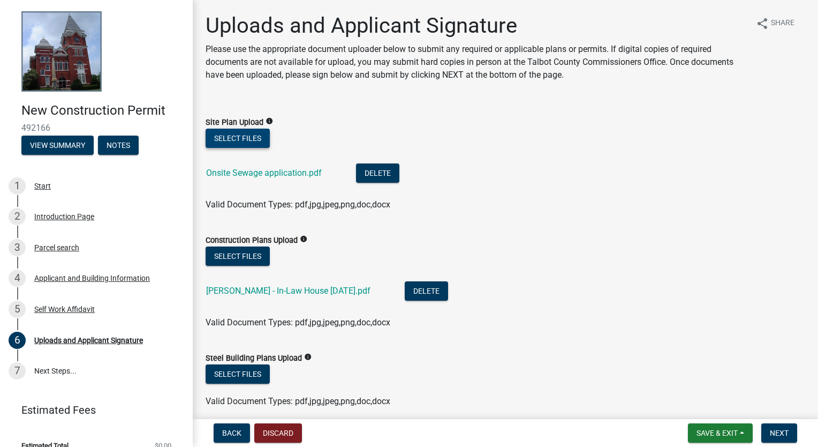
click at [233, 138] on button "Select files" at bounding box center [238, 138] width 64 height 19
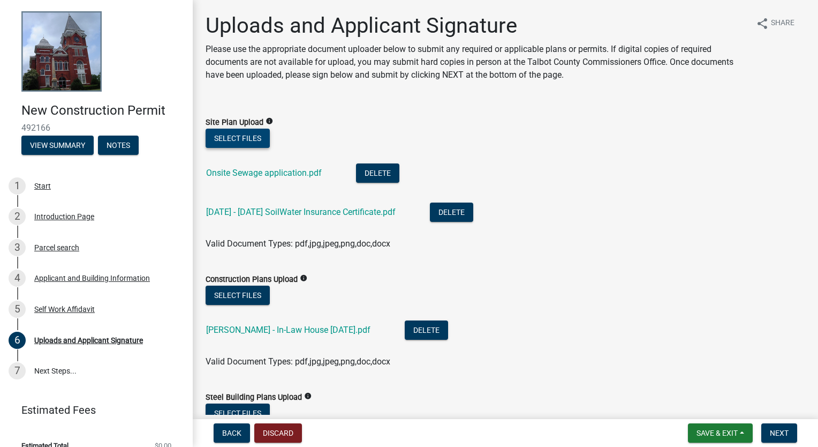
click at [250, 140] on button "Select files" at bounding box center [238, 138] width 64 height 19
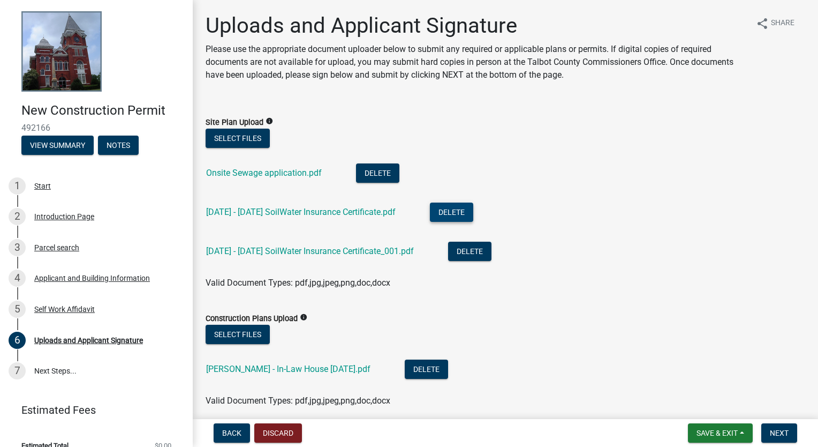
click at [442, 210] on button "Delete" at bounding box center [451, 211] width 43 height 19
click at [438, 211] on button "Delete" at bounding box center [451, 211] width 43 height 19
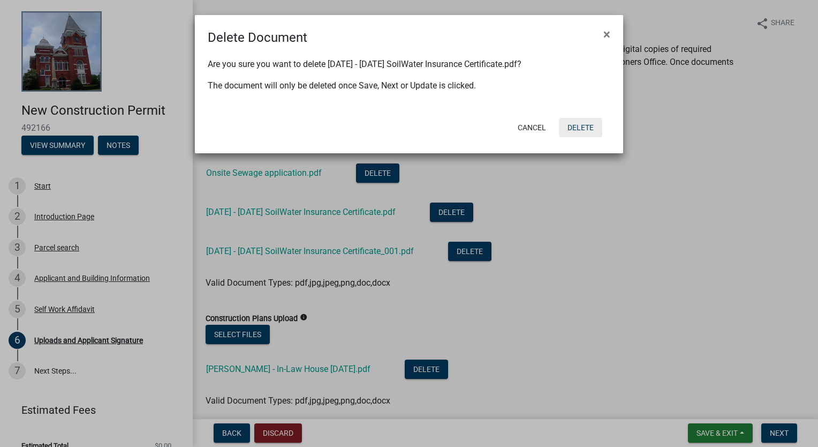
click at [581, 130] on button "Delete" at bounding box center [580, 127] width 43 height 19
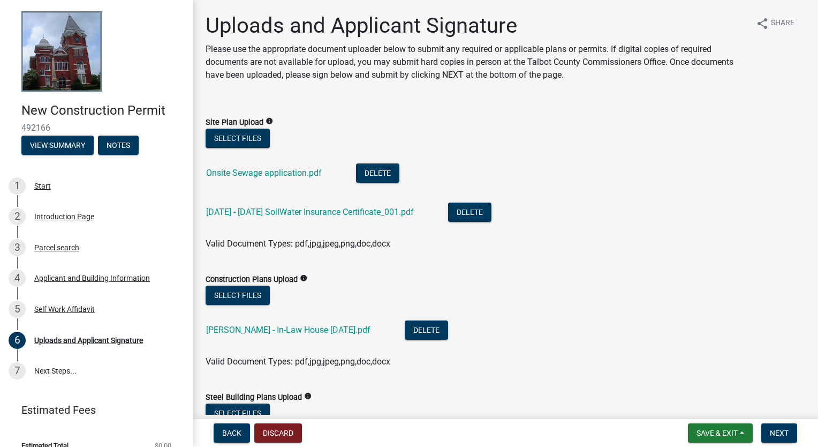
click at [560, 174] on li "Onsite Sewage application.pdf Delete" at bounding box center [506, 174] width 600 height 39
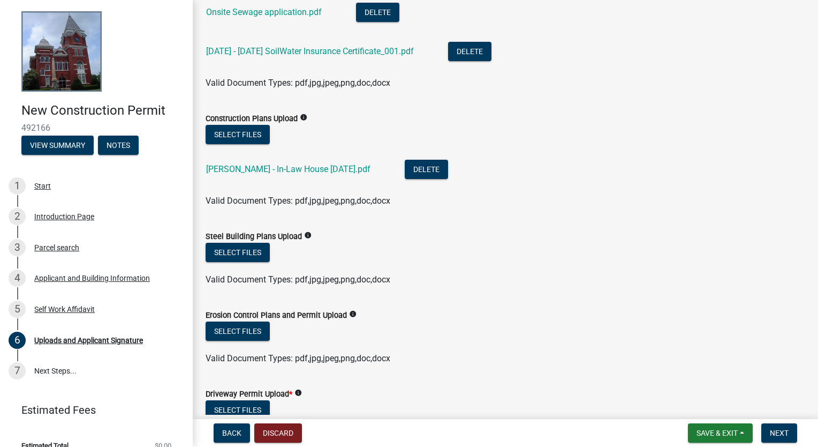
scroll to position [375, 0]
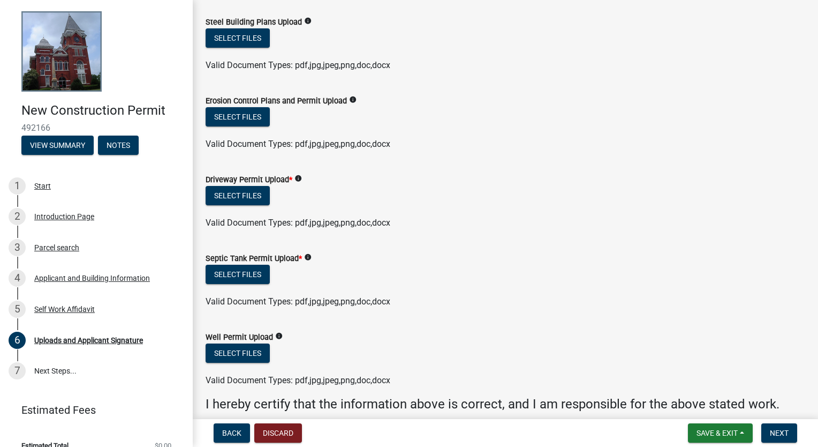
click at [686, 232] on wm-data-entity-input "Driveway Permit Upload * info Select files Valid Document Types: pdf,jpg,jpeg,p…" at bounding box center [506, 199] width 600 height 79
click at [705, 433] on span "Save & Exit" at bounding box center [717, 433] width 41 height 9
click at [692, 378] on button "Save" at bounding box center [710, 379] width 86 height 26
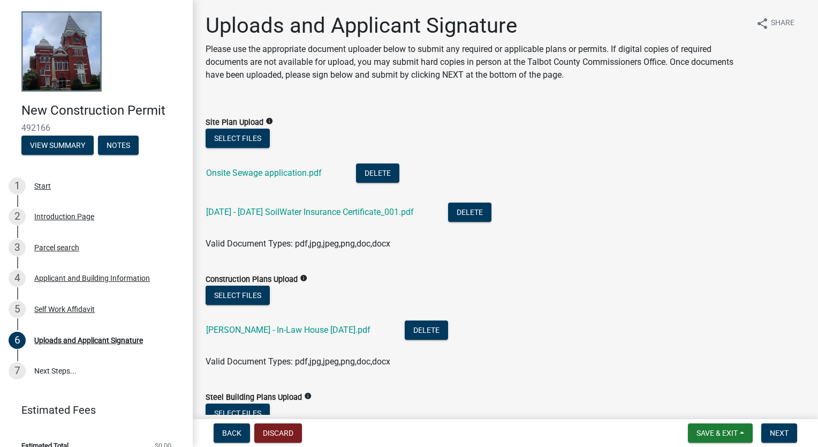
click at [617, 310] on ul "[PERSON_NAME] - In-Law House [DATE].pdf Delete" at bounding box center [506, 331] width 600 height 48
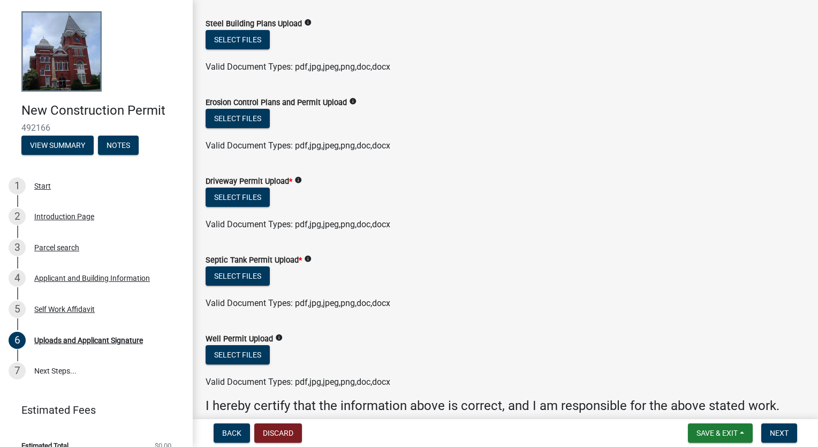
scroll to position [375, 0]
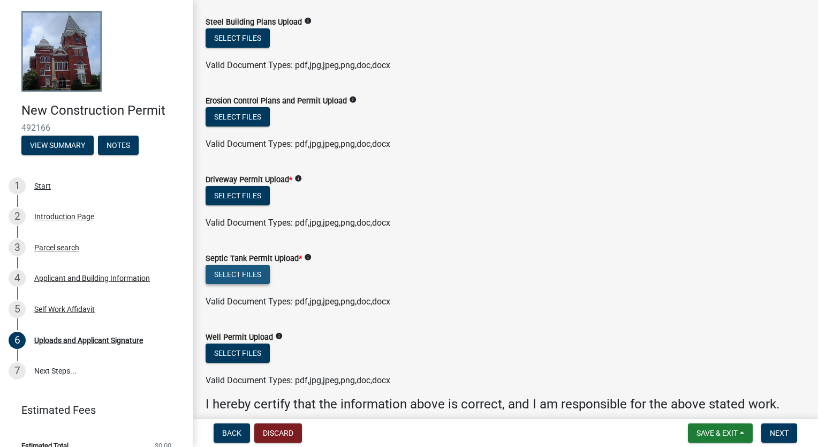
click at [235, 275] on button "Select files" at bounding box center [238, 274] width 64 height 19
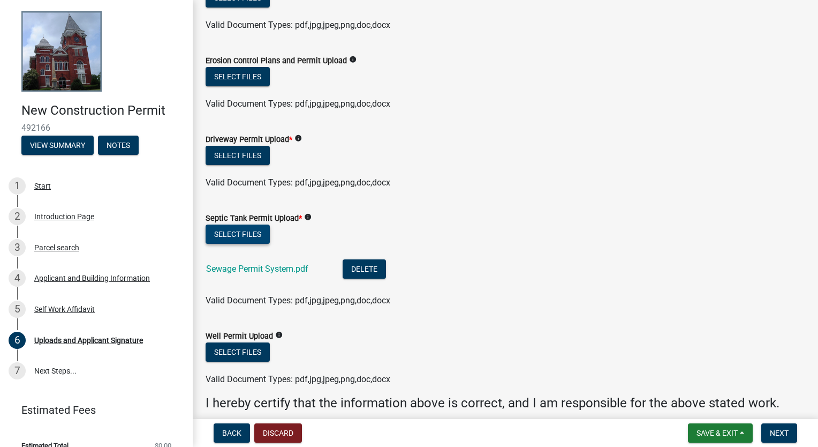
scroll to position [429, 0]
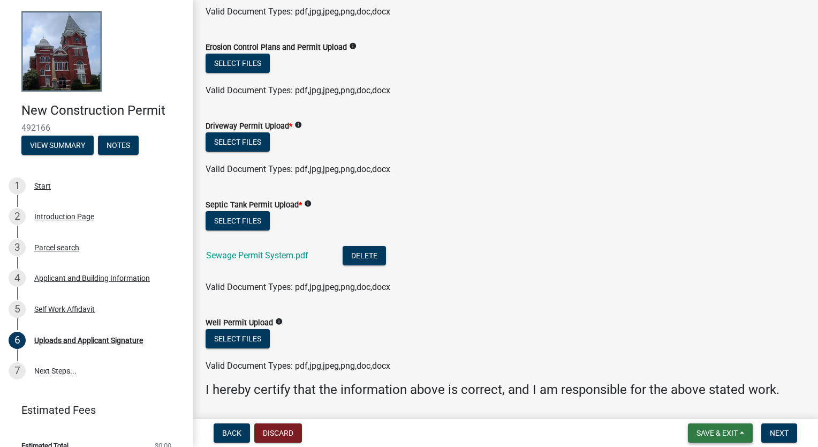
click at [722, 432] on span "Save & Exit" at bounding box center [717, 433] width 41 height 9
click at [695, 378] on button "Save" at bounding box center [710, 379] width 86 height 26
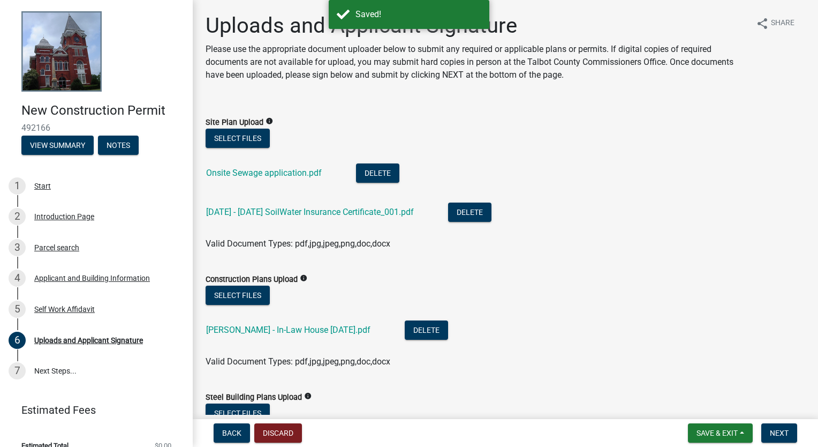
click at [628, 290] on div "Select files" at bounding box center [506, 297] width 600 height 22
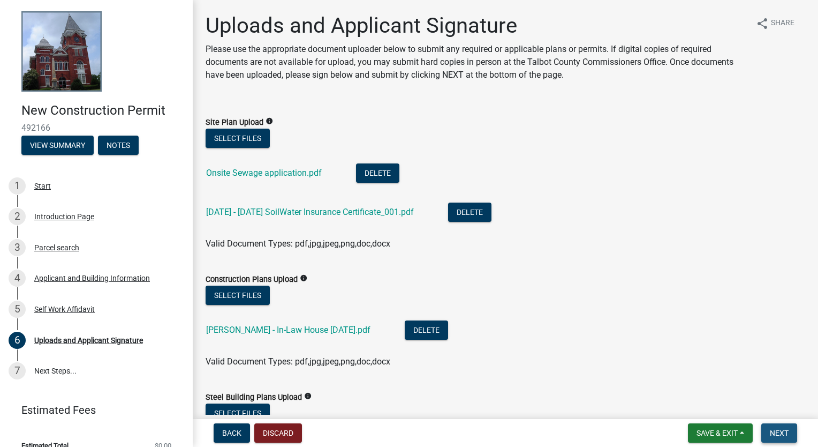
click at [785, 435] on span "Next" at bounding box center [779, 433] width 19 height 9
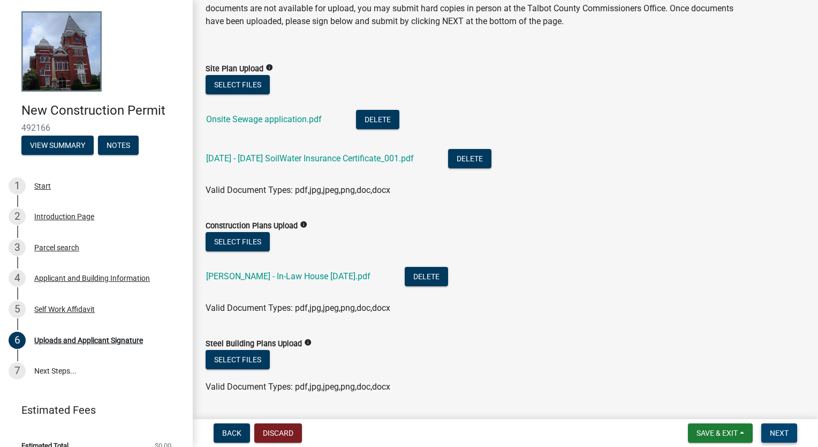
click at [776, 430] on span "Next" at bounding box center [779, 433] width 19 height 9
click at [738, 367] on div "Select files" at bounding box center [506, 361] width 600 height 22
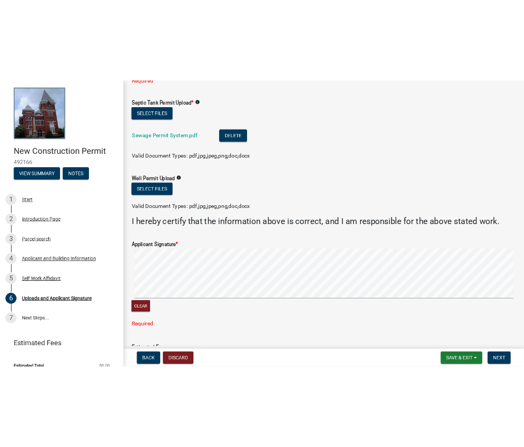
scroll to position [643, 0]
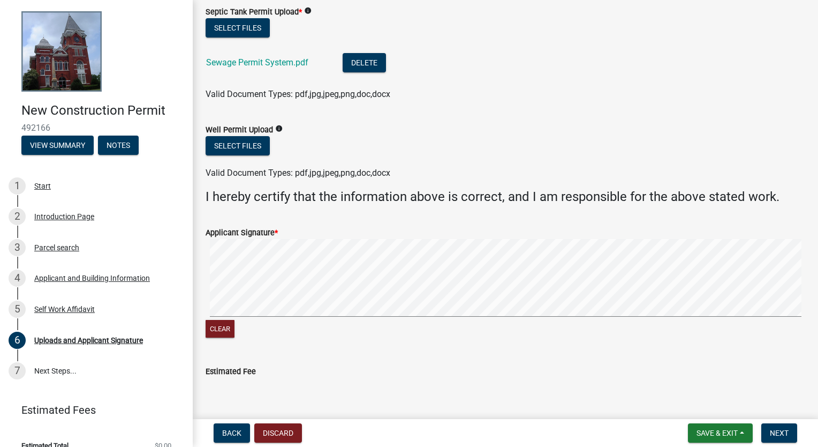
click at [397, 230] on form "Applicant Signature * Clear" at bounding box center [506, 276] width 600 height 127
click at [373, 262] on form "Applicant Signature * Clear" at bounding box center [506, 276] width 600 height 127
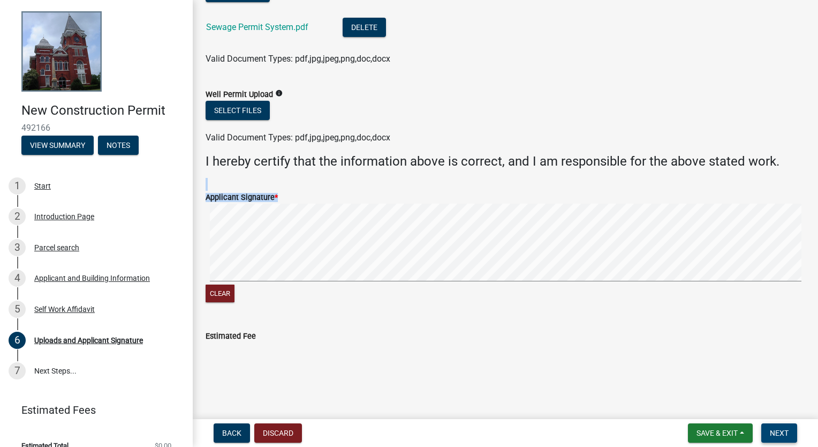
click at [775, 434] on span "Next" at bounding box center [779, 433] width 19 height 9
click at [722, 430] on span "Save & Exit" at bounding box center [717, 433] width 41 height 9
click at [692, 372] on button "Save" at bounding box center [710, 379] width 86 height 26
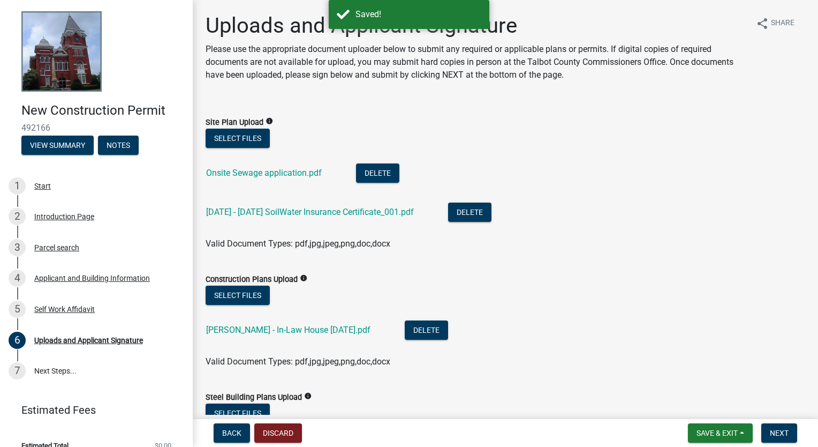
click at [629, 282] on div "Construction Plans Upload info" at bounding box center [506, 279] width 600 height 13
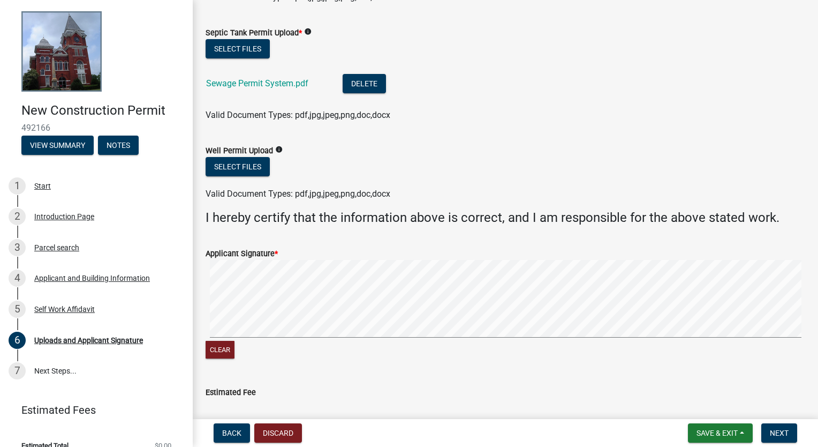
scroll to position [657, 0]
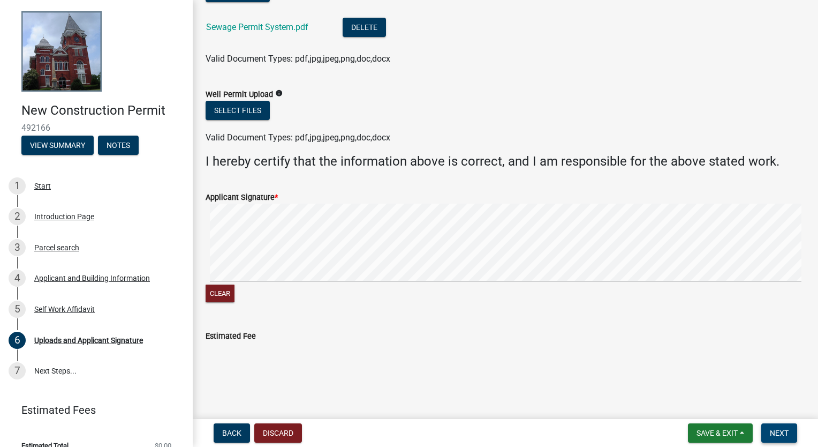
click at [778, 431] on span "Next" at bounding box center [779, 433] width 19 height 9
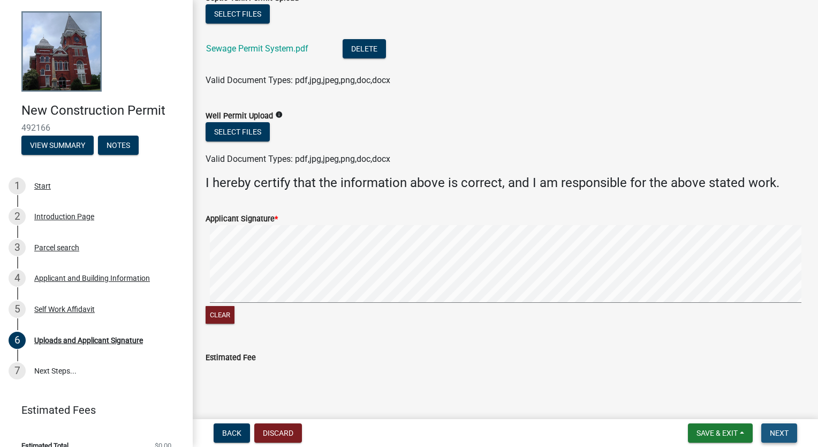
scroll to position [678, 0]
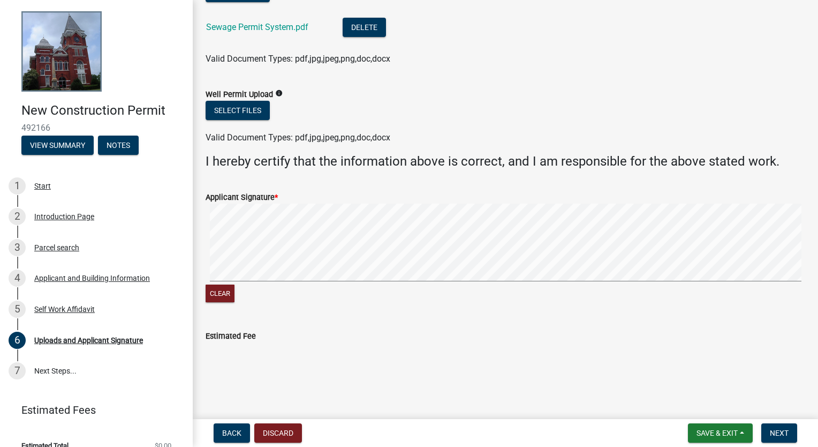
click at [711, 360] on input "Estimated Fee" at bounding box center [506, 352] width 600 height 21
click at [654, 355] on input "Estimated Fee" at bounding box center [506, 352] width 600 height 21
click at [287, 360] on input "Estimated Fee" at bounding box center [506, 352] width 600 height 21
click at [287, 355] on input "Estimated Fee" at bounding box center [506, 352] width 600 height 21
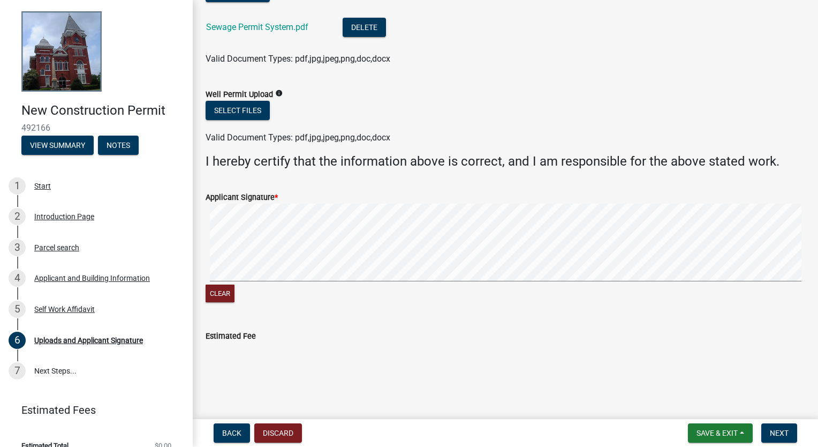
click at [287, 355] on input "Estimated Fee" at bounding box center [506, 352] width 600 height 21
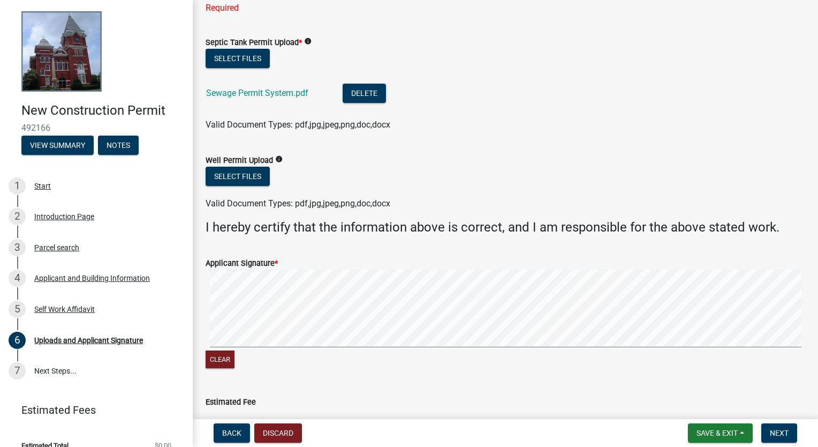
scroll to position [464, 0]
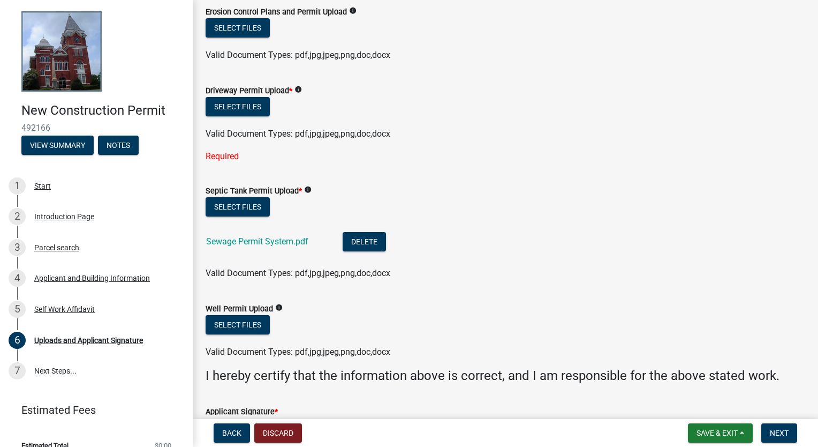
click at [462, 192] on div "Septic Tank Permit Upload * info" at bounding box center [506, 190] width 600 height 13
click at [246, 204] on button "Select files" at bounding box center [238, 206] width 64 height 19
click at [506, 115] on div "Select files" at bounding box center [506, 108] width 600 height 22
click at [251, 107] on button "Select files" at bounding box center [238, 106] width 64 height 19
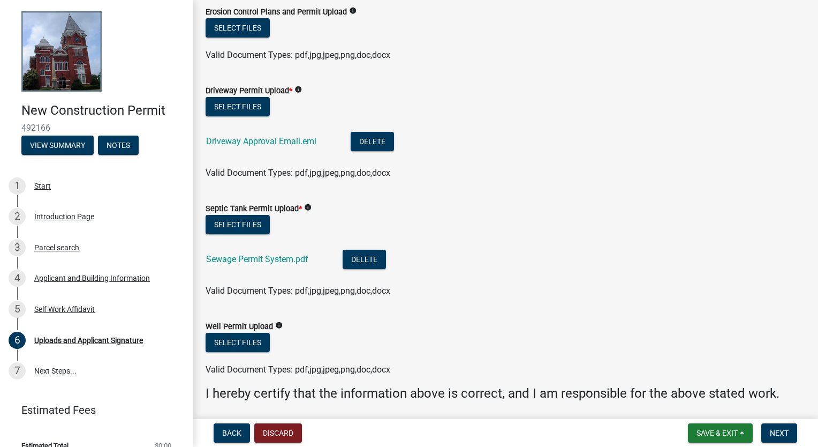
click at [611, 265] on li "Sewage Permit System.pdf Delete" at bounding box center [506, 260] width 600 height 39
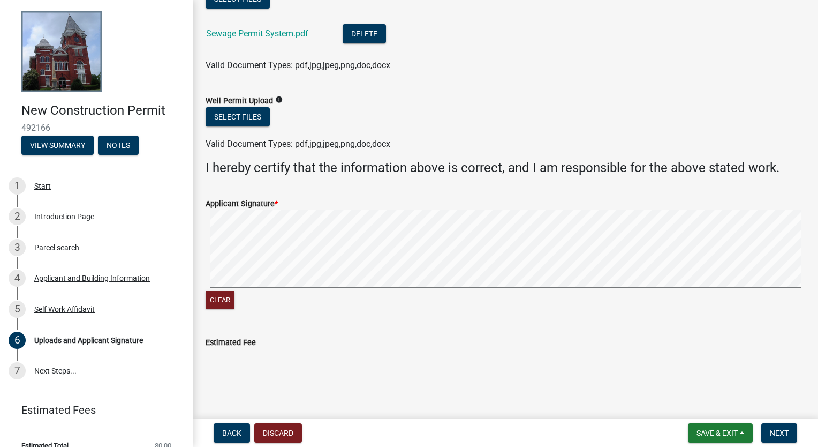
scroll to position [696, 0]
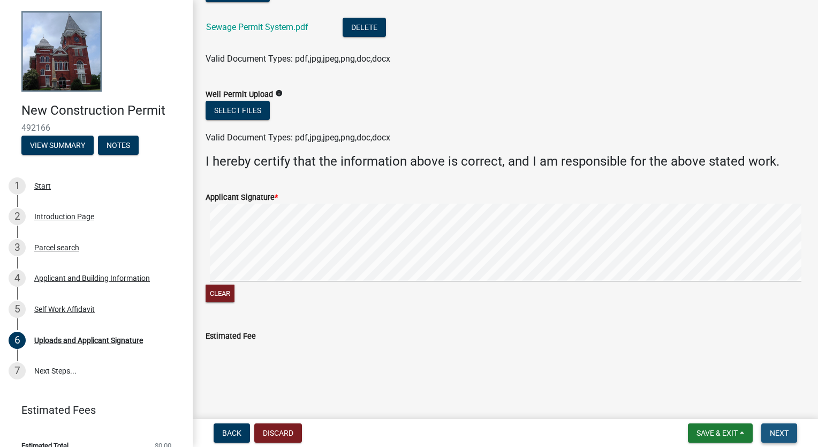
click at [780, 431] on span "Next" at bounding box center [779, 433] width 19 height 9
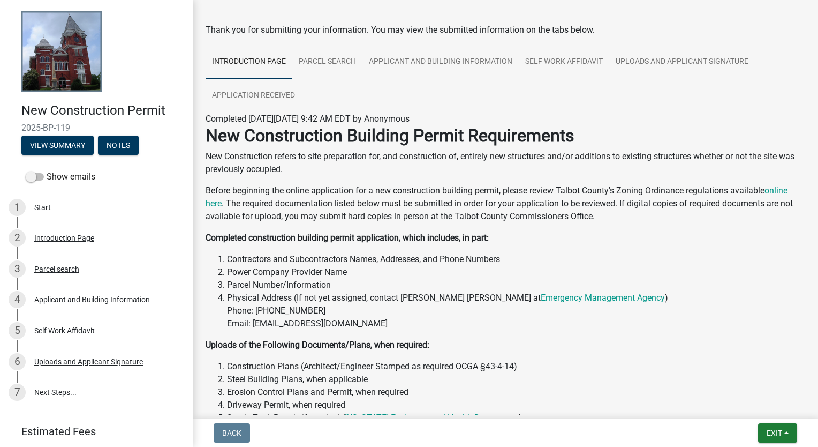
scroll to position [0, 0]
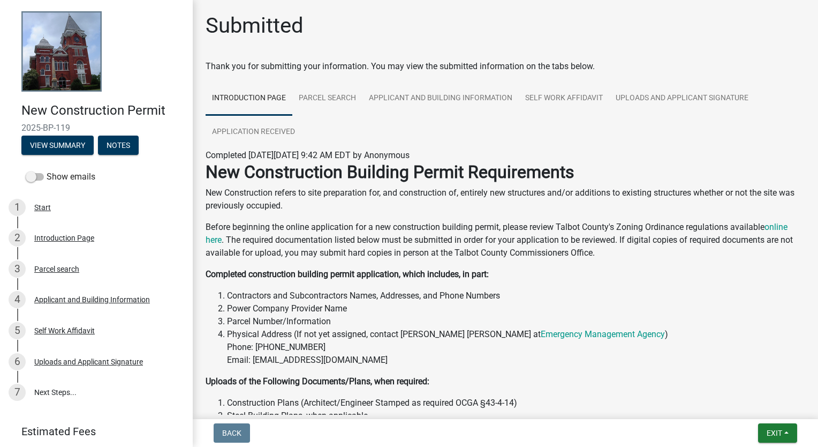
click at [739, 422] on nav "Back Exit Save Save & Exit" at bounding box center [506, 433] width 626 height 28
